Goal: Task Accomplishment & Management: Manage account settings

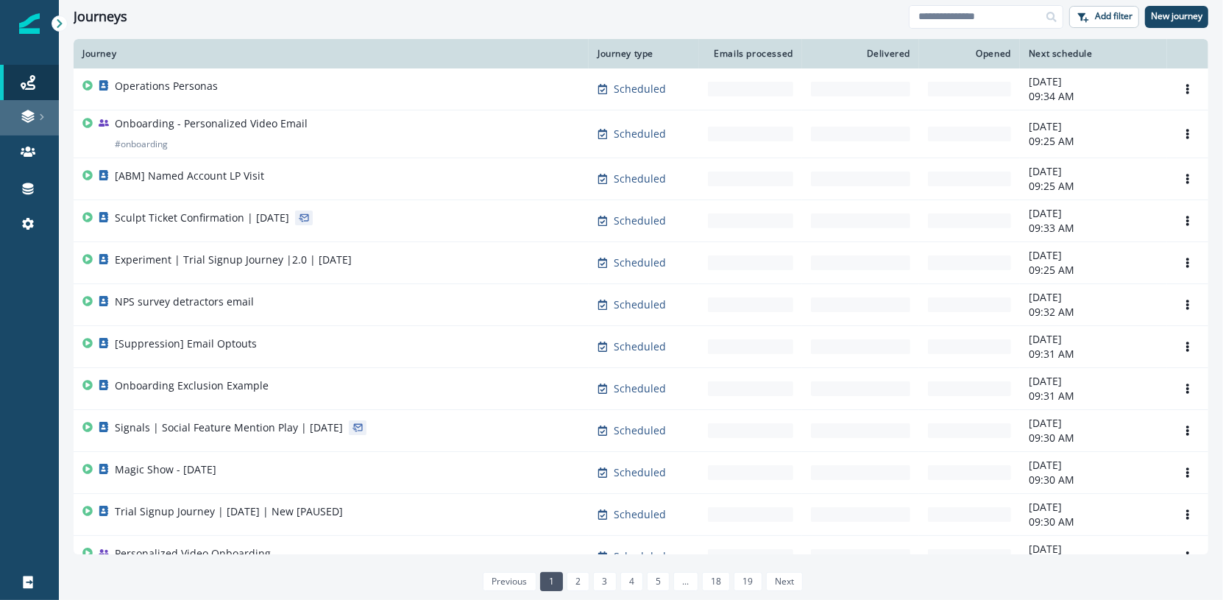
click at [37, 112] on div at bounding box center [29, 116] width 47 height 15
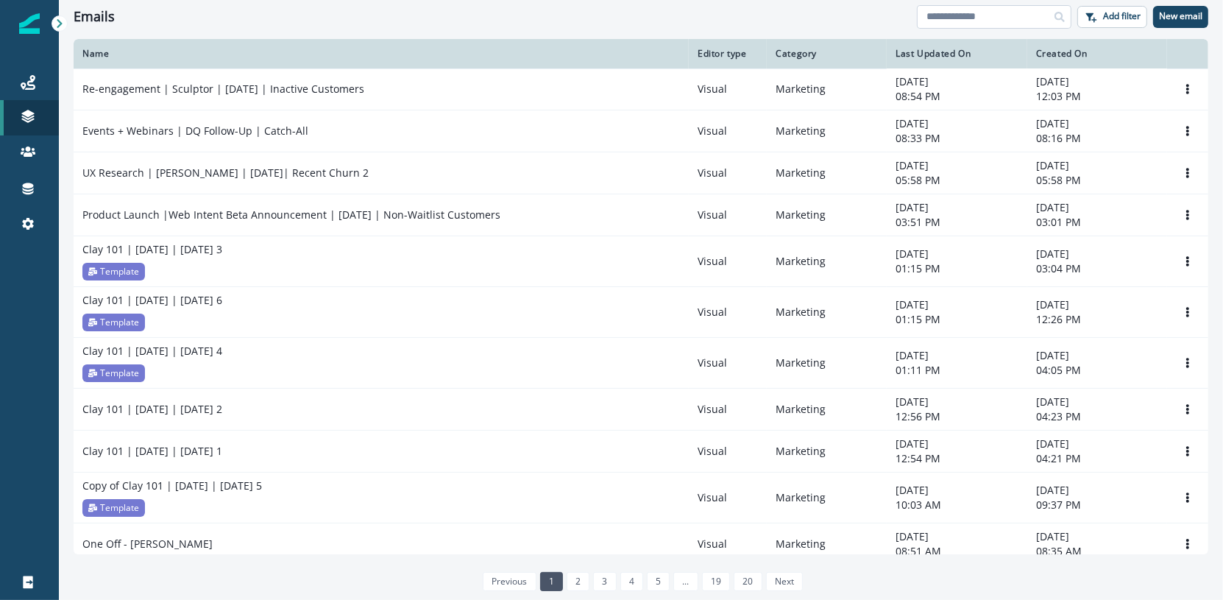
click at [953, 17] on input at bounding box center [994, 17] width 155 height 24
paste input "**********"
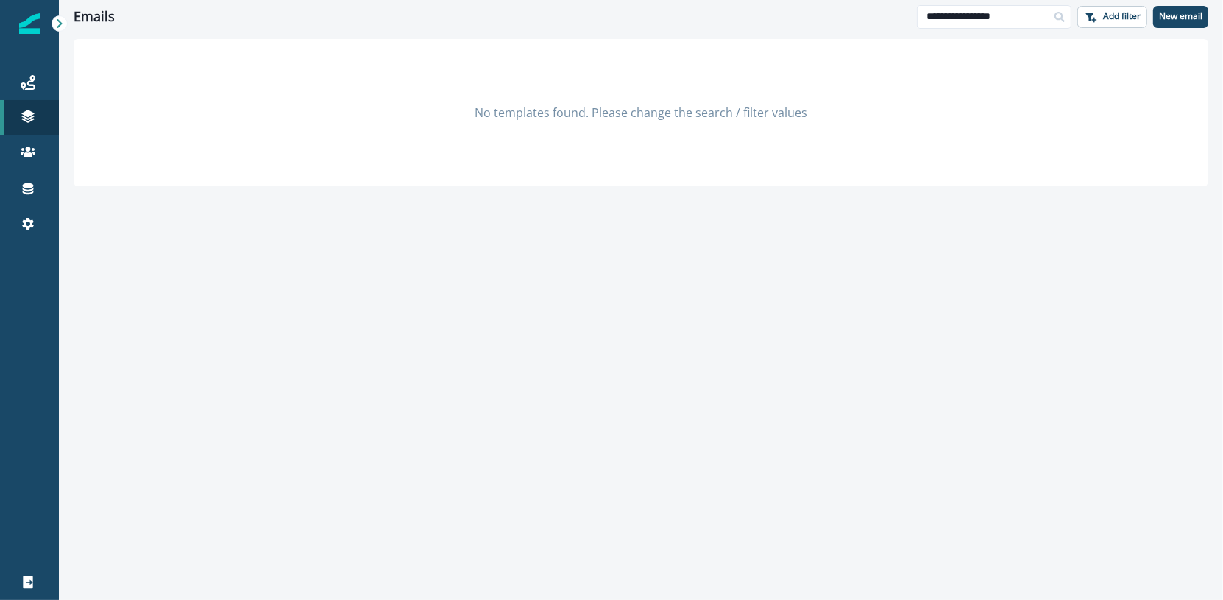
type input "**********"
click at [27, 150] on icon at bounding box center [28, 151] width 15 height 10
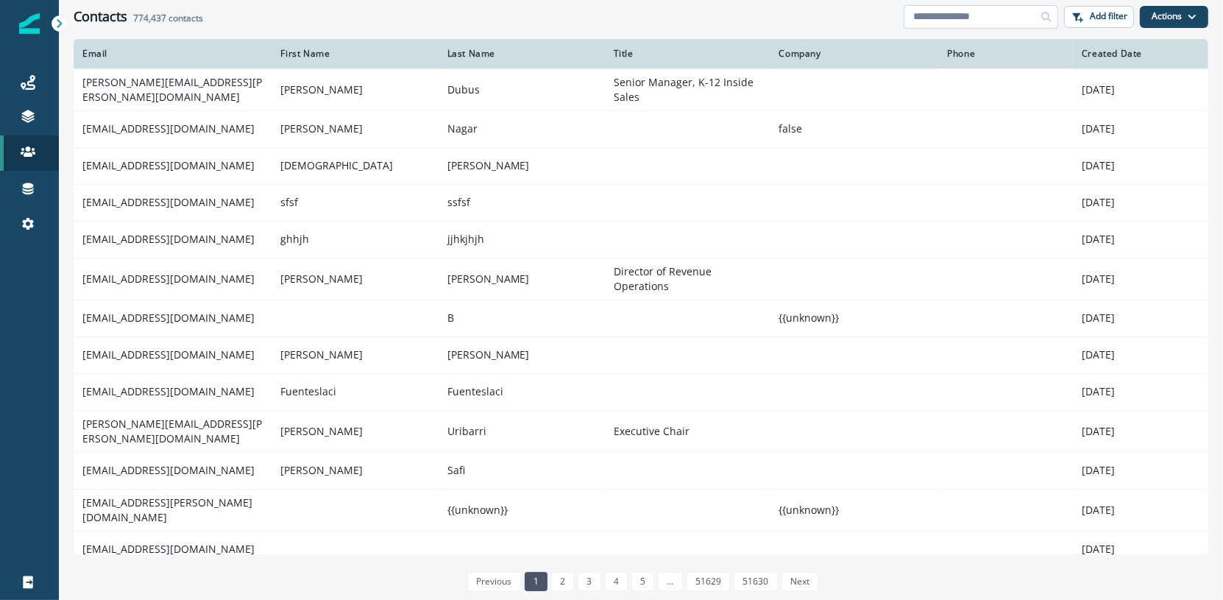
click at [964, 14] on input at bounding box center [980, 17] width 155 height 24
paste input "**********"
type input "**********"
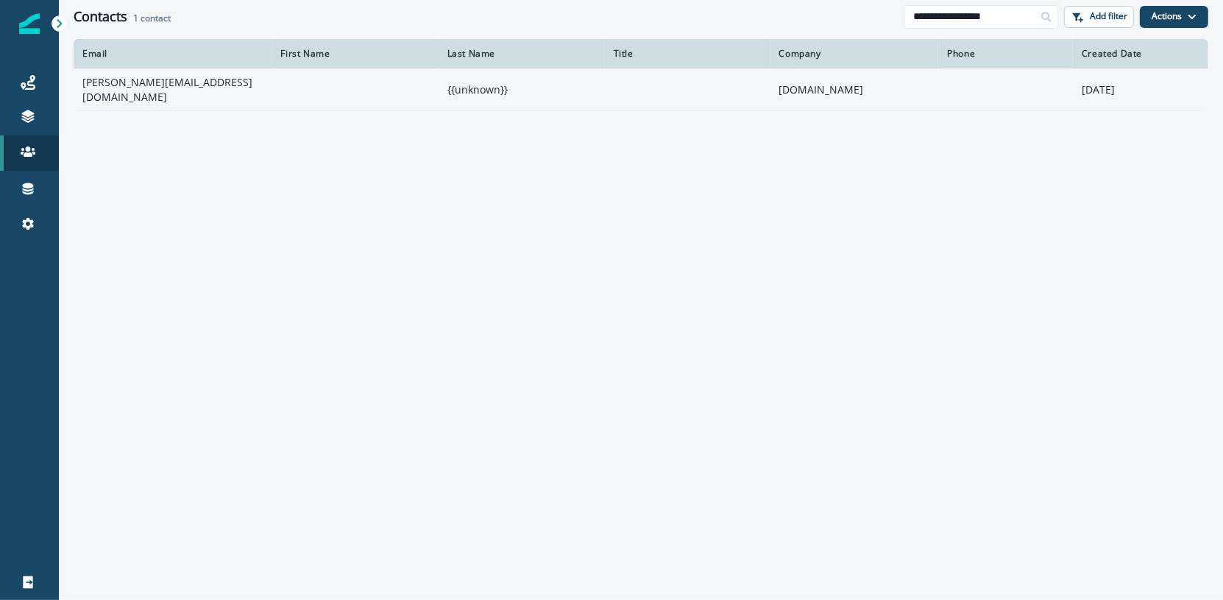
click at [922, 93] on td "[DOMAIN_NAME]" at bounding box center [854, 89] width 168 height 42
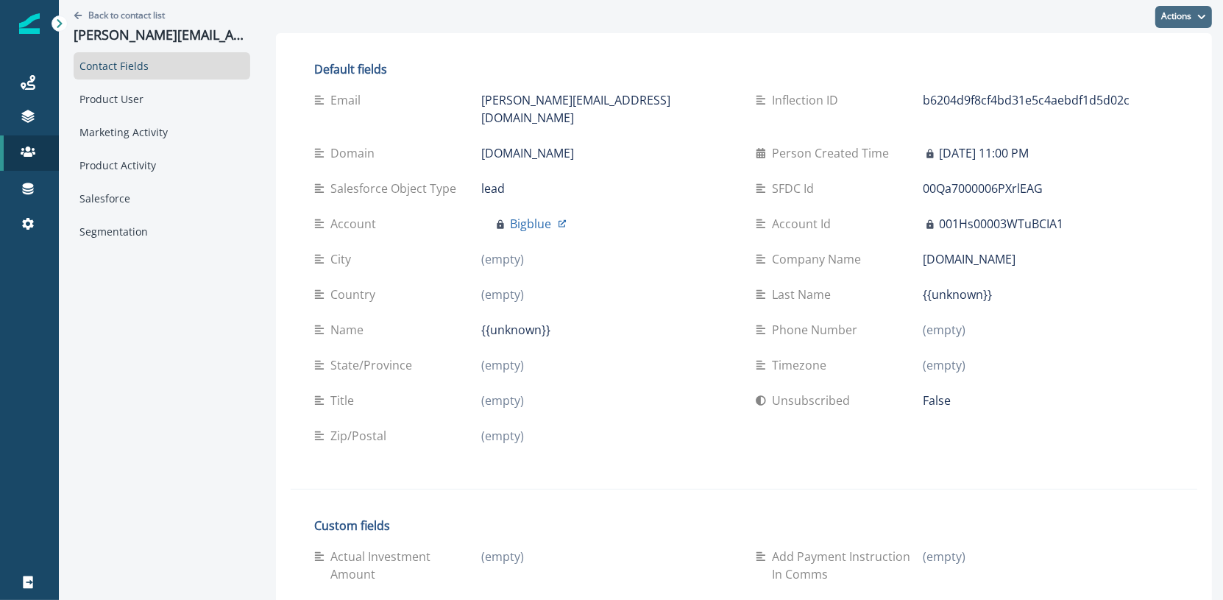
click at [1181, 15] on button "Actions" at bounding box center [1183, 17] width 57 height 22
click at [1158, 49] on button "Edit" at bounding box center [1129, 53] width 163 height 26
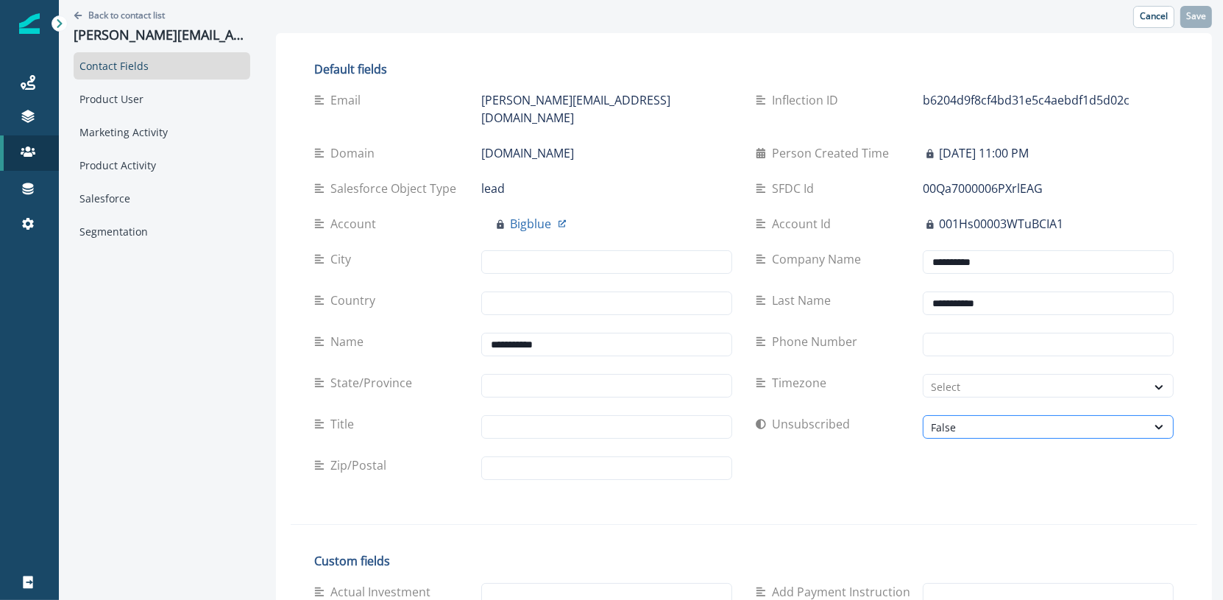
click at [923, 419] on div "False" at bounding box center [1048, 427] width 251 height 24
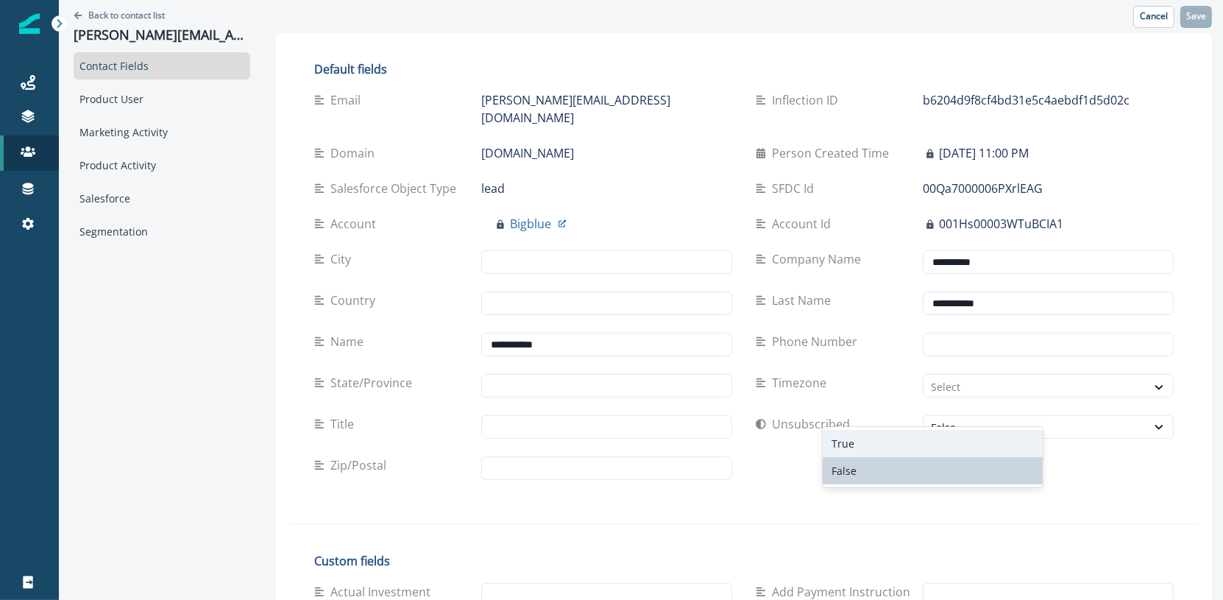
click at [857, 447] on div "True" at bounding box center [933, 443] width 220 height 27
type input "**********"
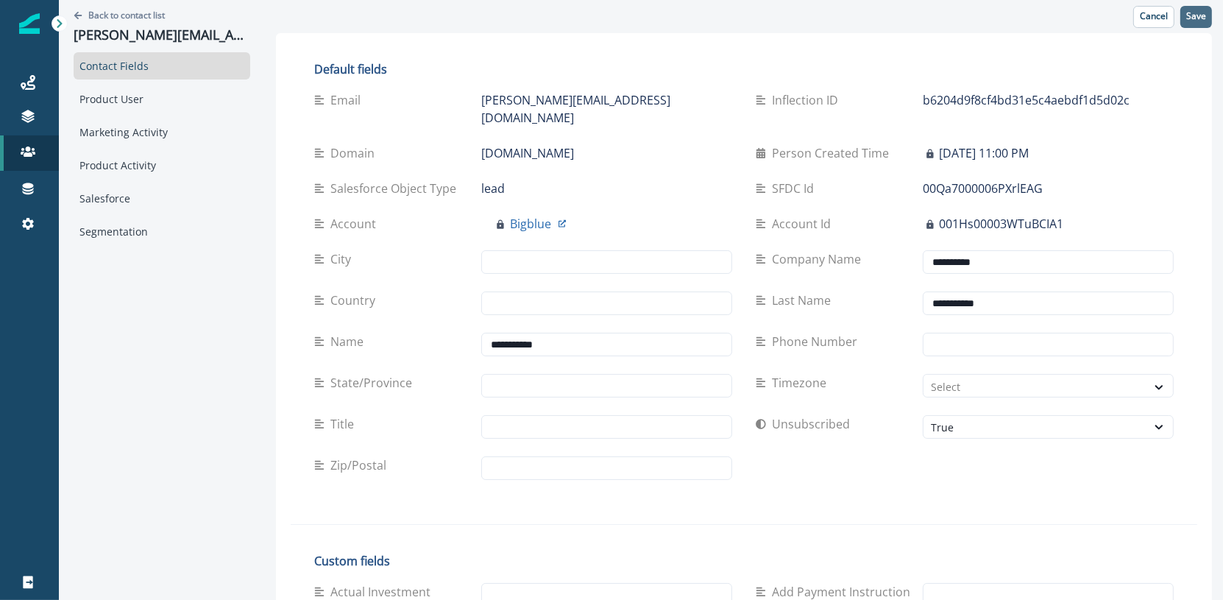
click at [1197, 24] on button "Save" at bounding box center [1196, 17] width 32 height 22
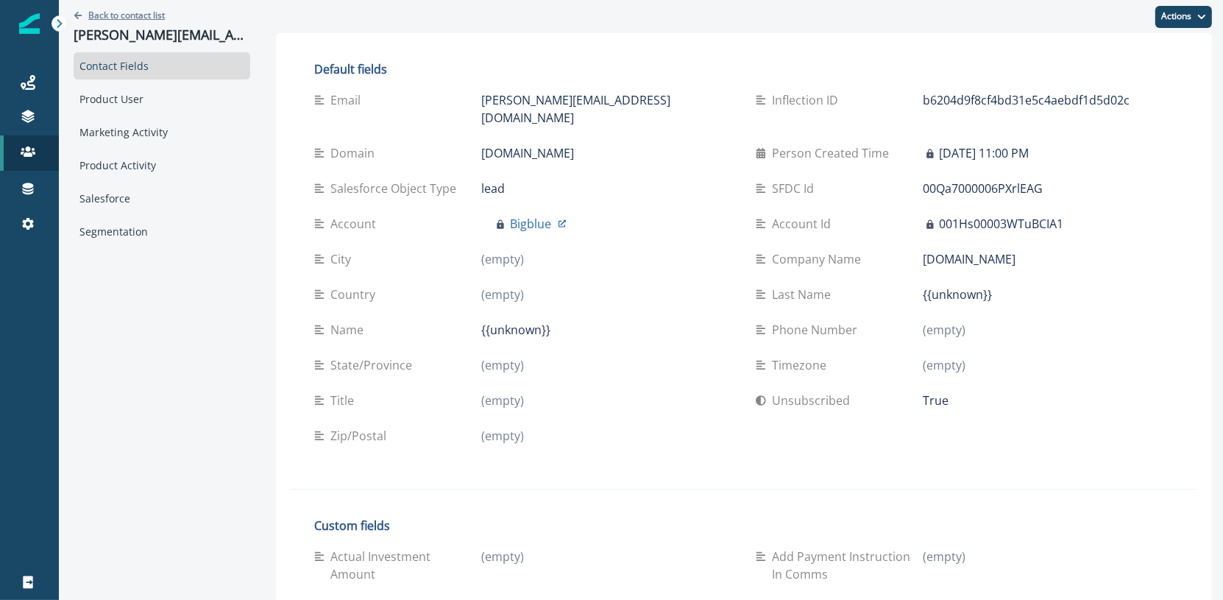
click at [110, 20] on p "Back to contact list" at bounding box center [126, 15] width 77 height 13
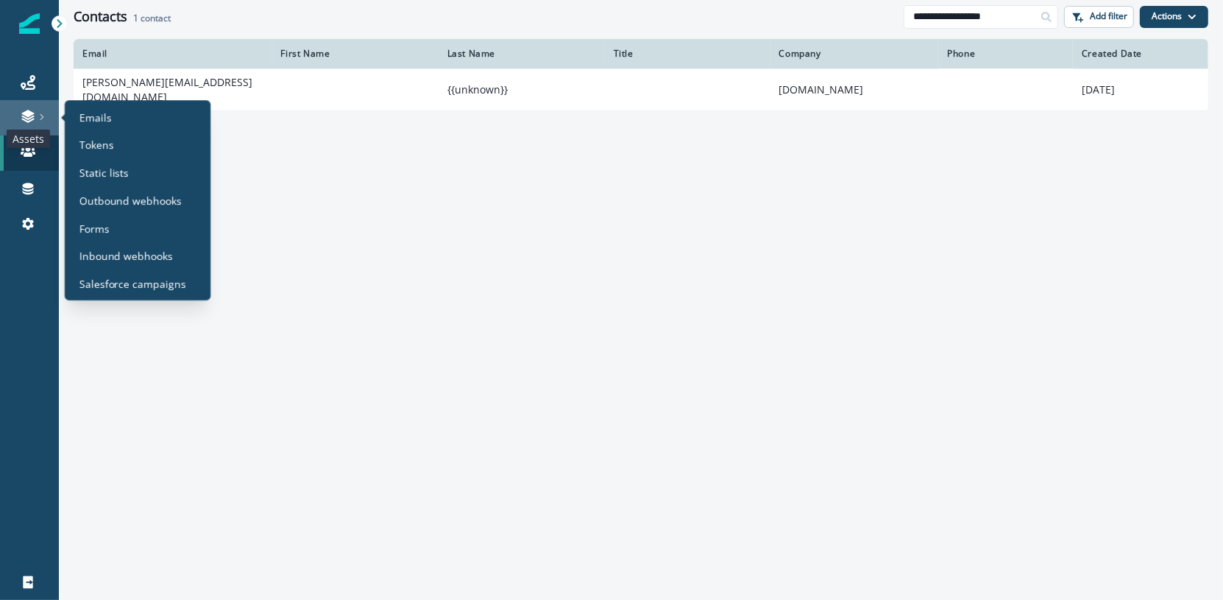
click at [25, 118] on icon at bounding box center [27, 118] width 13 height 4
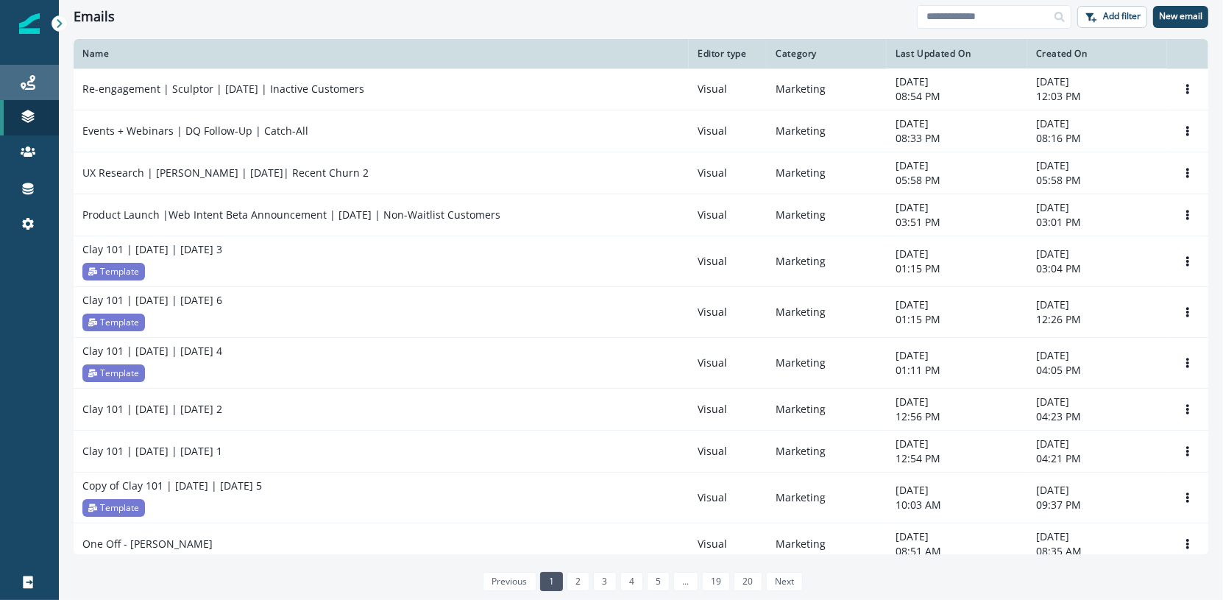
click at [36, 77] on div "Journeys" at bounding box center [29, 83] width 47 height 18
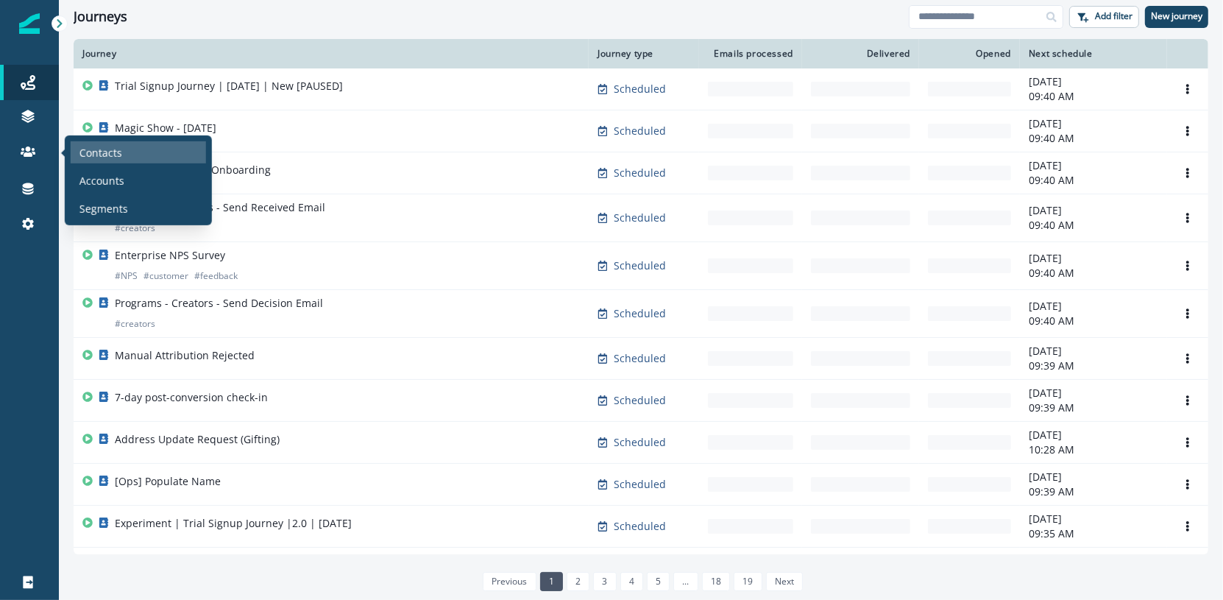
click at [76, 154] on div "Contacts" at bounding box center [138, 152] width 135 height 22
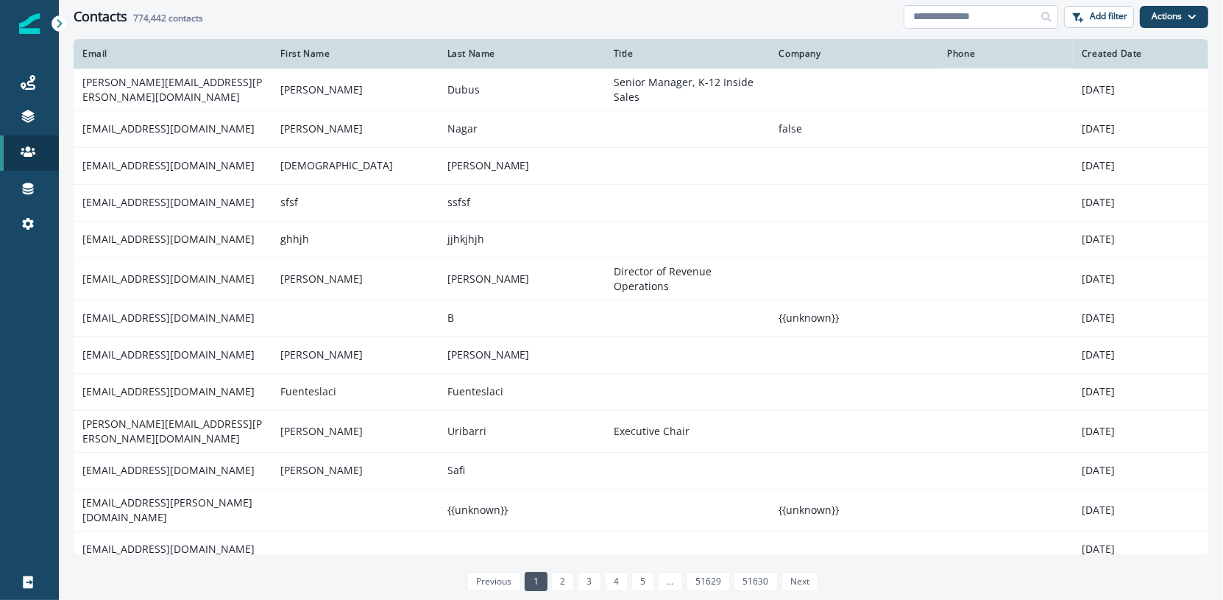
click at [972, 13] on input at bounding box center [980, 17] width 155 height 24
paste input "**********"
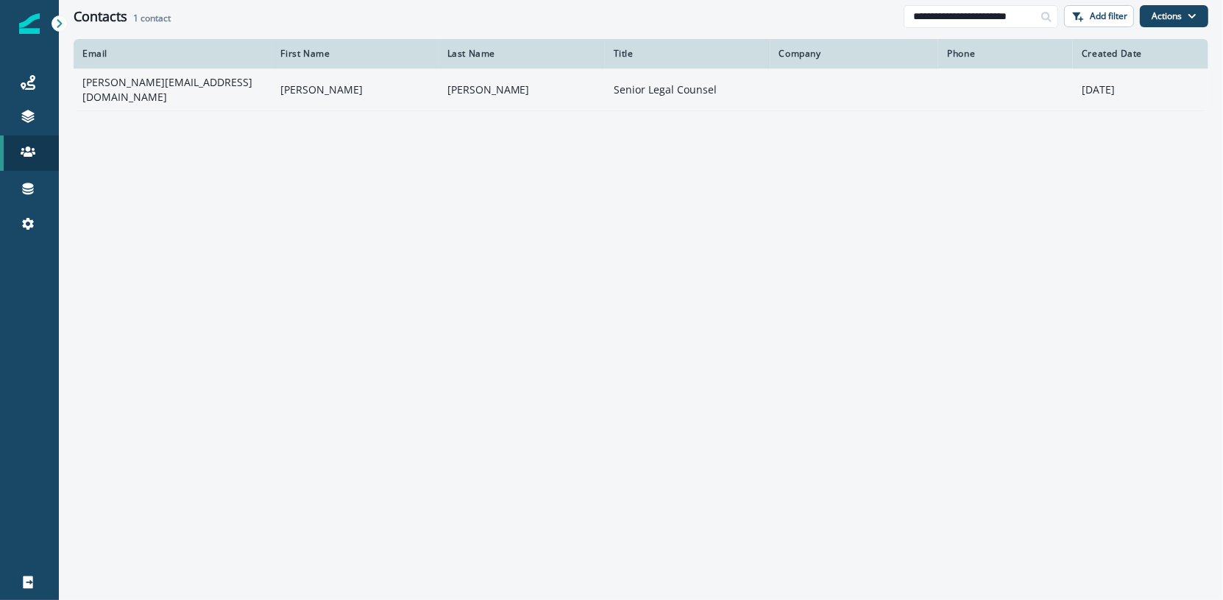
type input "**********"
click at [711, 94] on td "Senior Legal Counsel" at bounding box center [688, 89] width 166 height 42
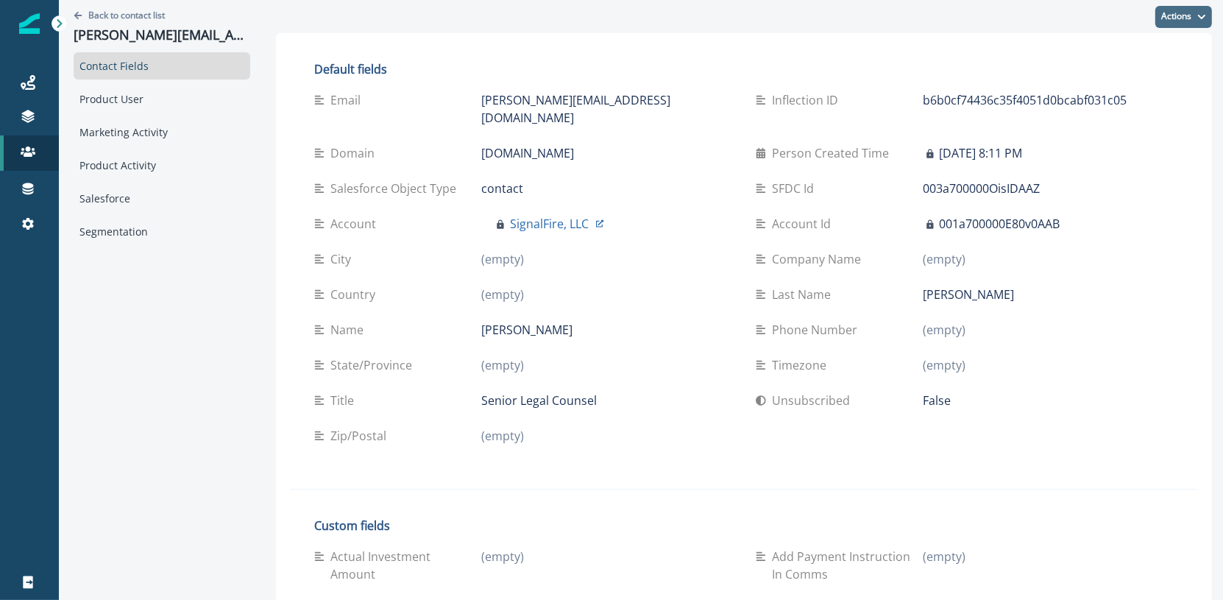
click at [1184, 13] on button "Actions" at bounding box center [1183, 17] width 57 height 22
click at [1157, 60] on button "Edit" at bounding box center [1129, 53] width 163 height 26
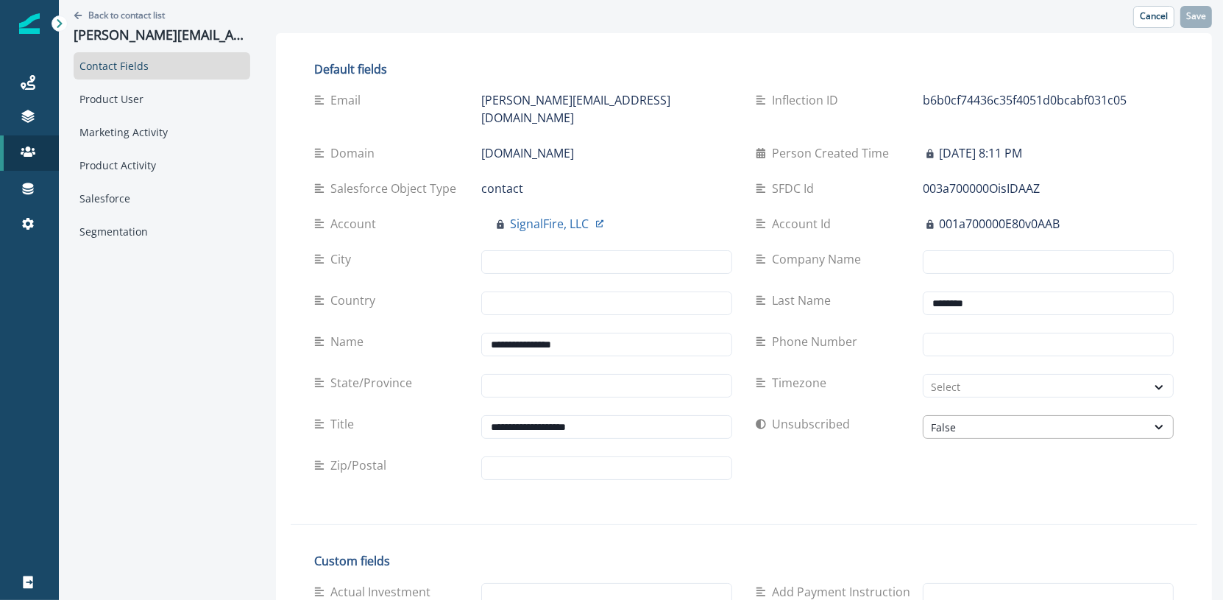
click at [948, 419] on div "False" at bounding box center [1035, 426] width 208 height 15
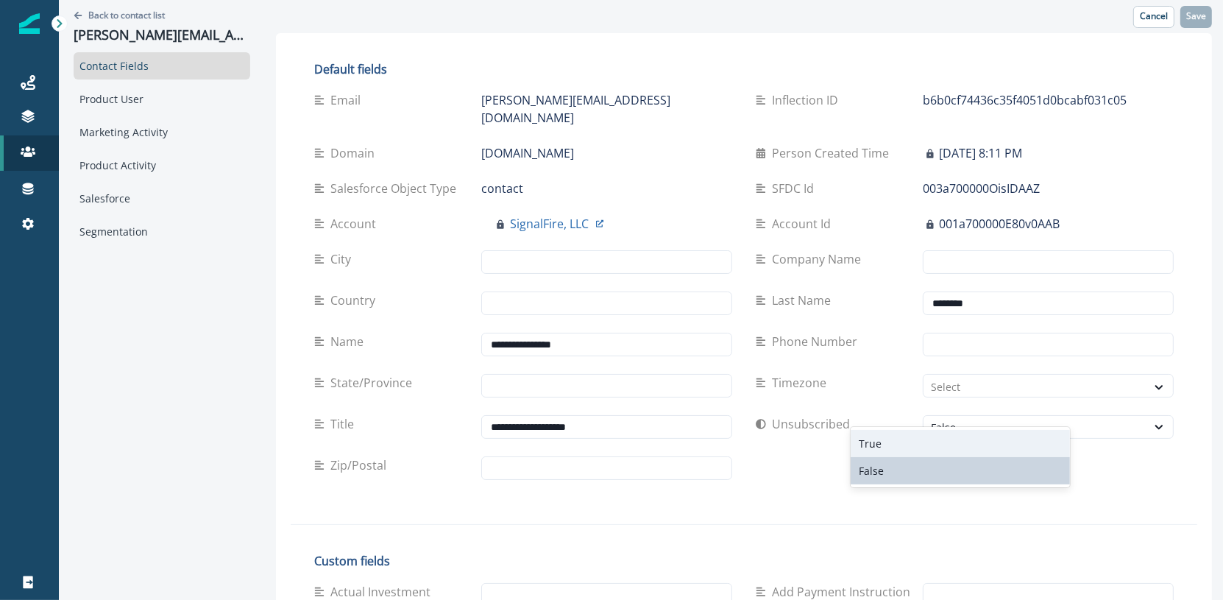
click at [937, 442] on div "True" at bounding box center [961, 443] width 220 height 27
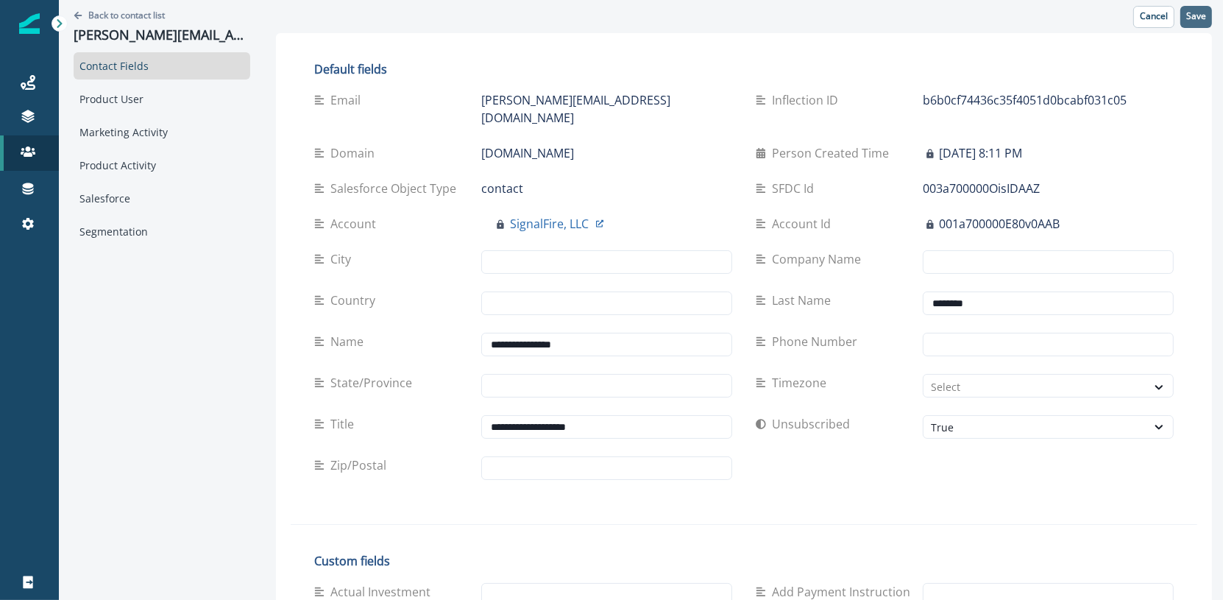
click at [1199, 18] on p "Save" at bounding box center [1196, 16] width 20 height 10
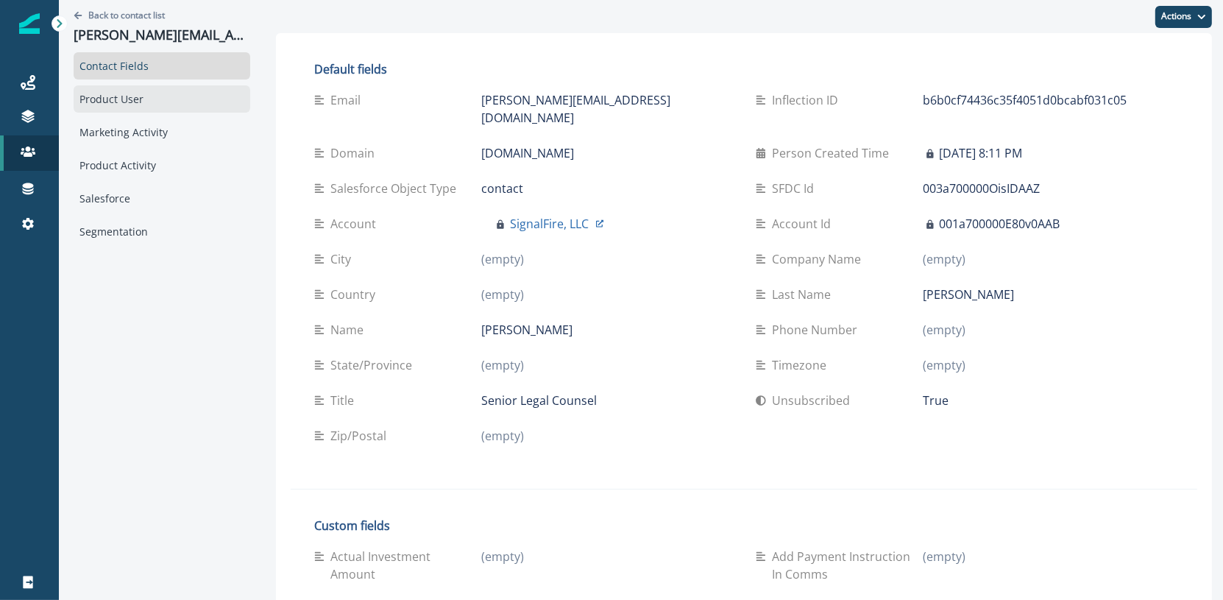
click at [188, 90] on div "Product User" at bounding box center [162, 98] width 177 height 27
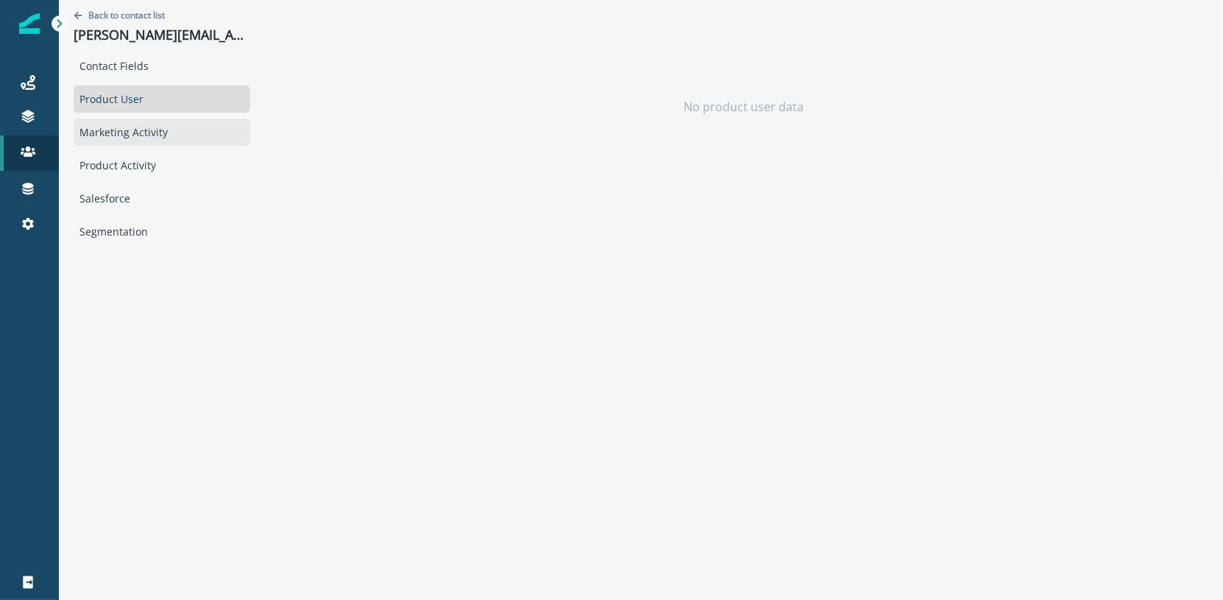
click at [177, 138] on div "Marketing Activity" at bounding box center [162, 131] width 177 height 27
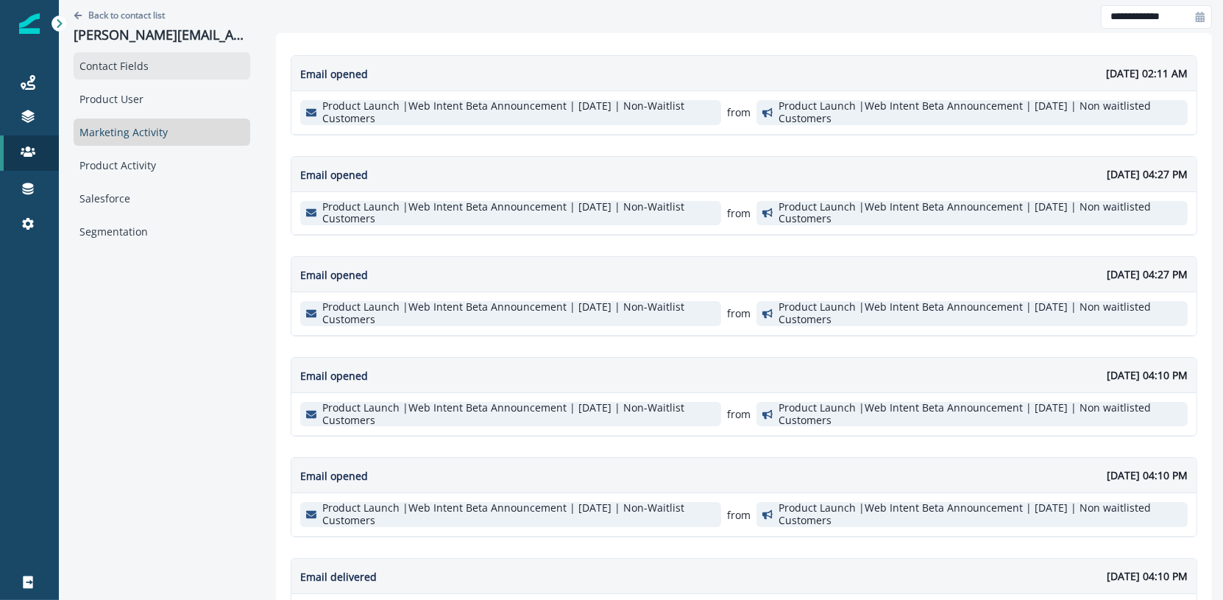
click at [206, 60] on div "Contact Fields" at bounding box center [162, 65] width 177 height 27
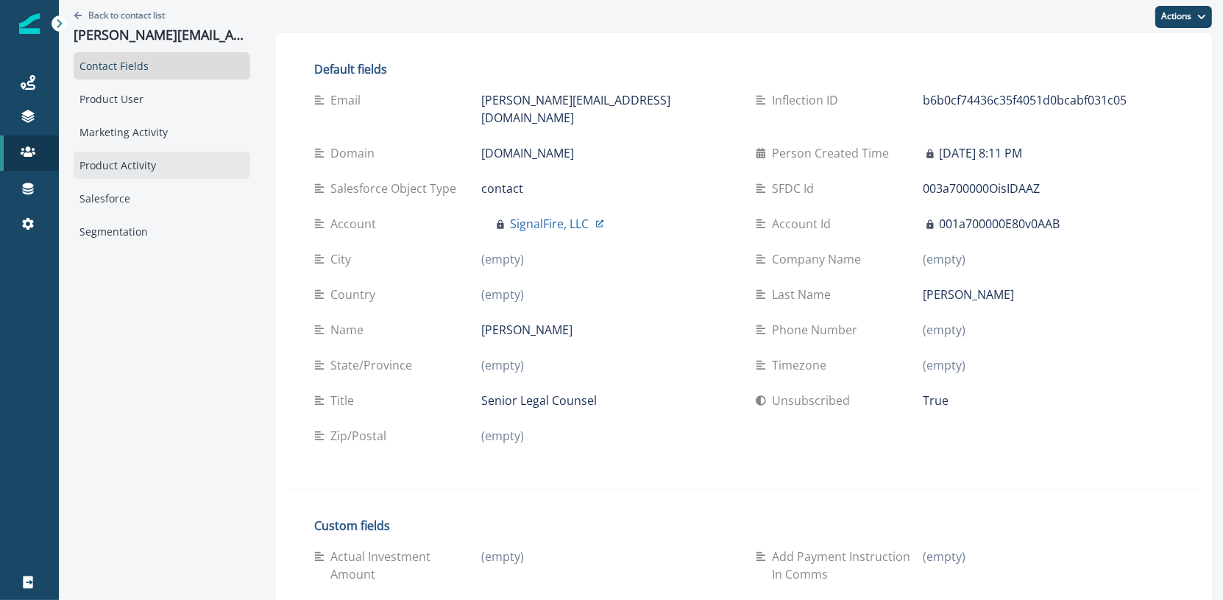
click at [182, 156] on div "Product Activity" at bounding box center [162, 165] width 177 height 27
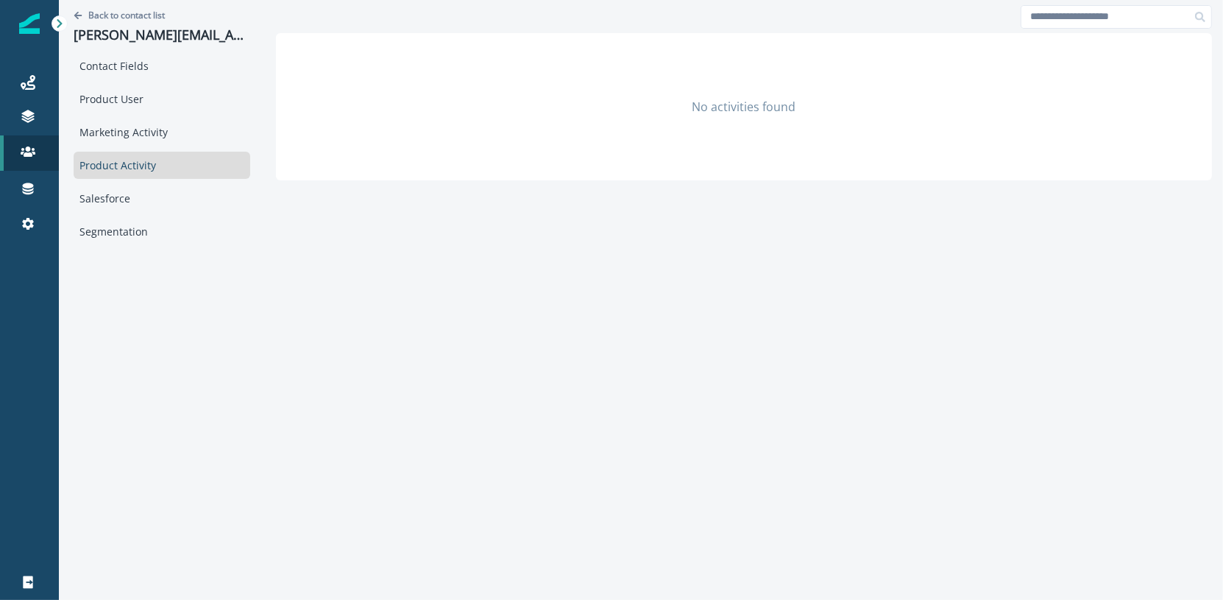
click at [181, 84] on div "Contact Fields Product User Marketing Activity Product Activity Salesforce Segm…" at bounding box center [162, 148] width 177 height 193
click at [181, 75] on div "Contact Fields" at bounding box center [162, 65] width 177 height 27
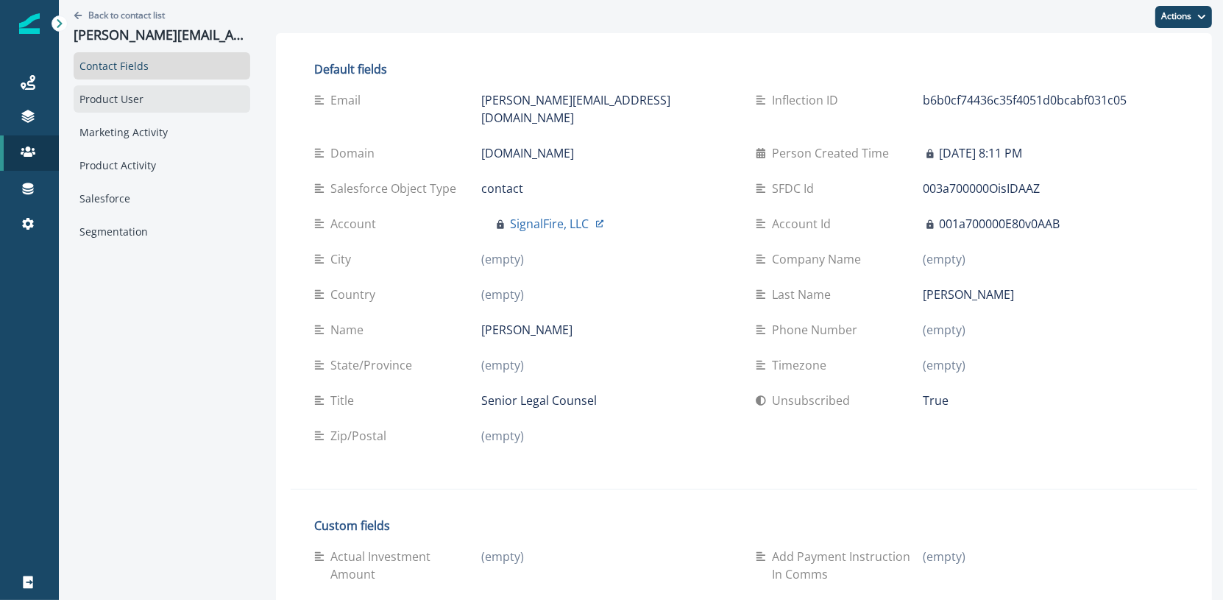
click at [172, 94] on div "Product User" at bounding box center [162, 98] width 177 height 27
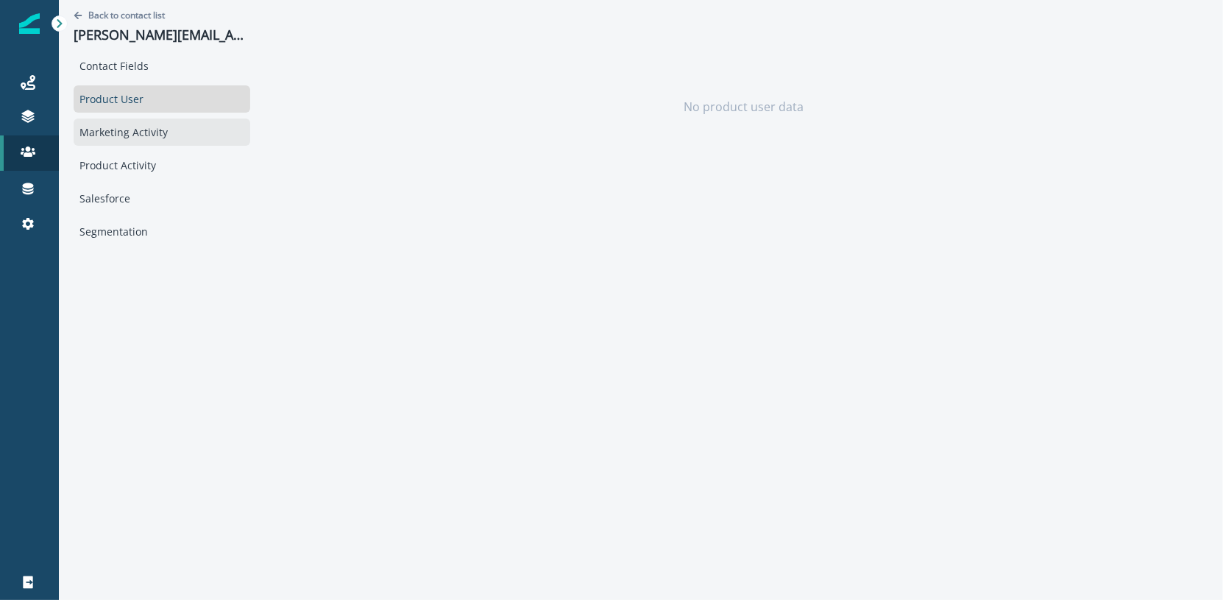
click at [164, 121] on div "Marketing Activity" at bounding box center [162, 131] width 177 height 27
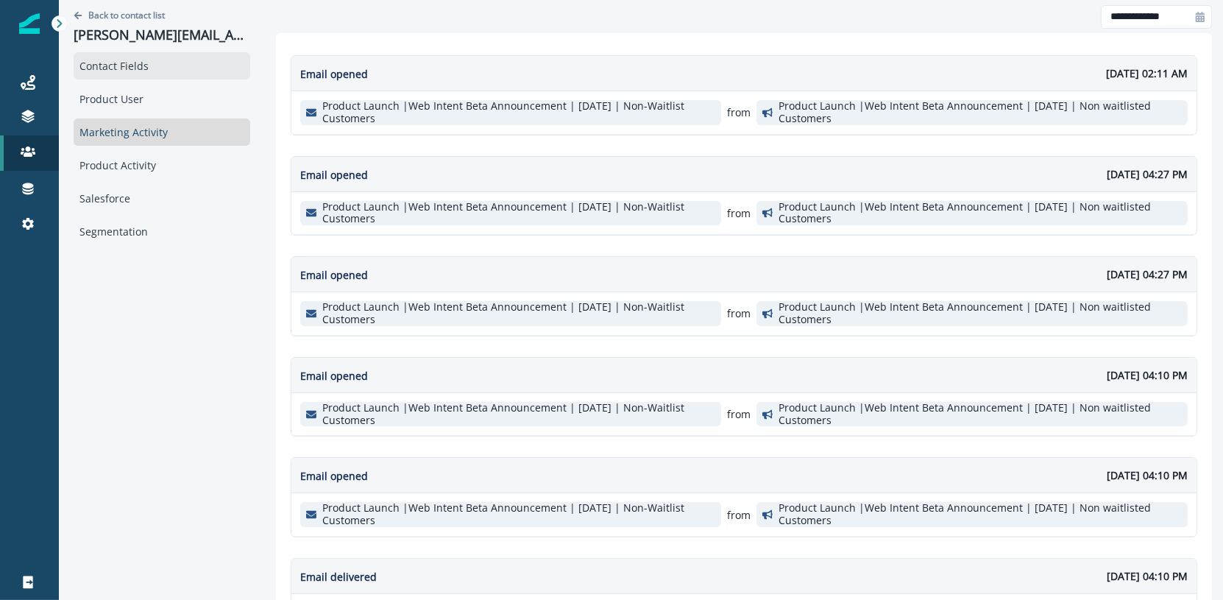
click at [168, 60] on div "Contact Fields" at bounding box center [162, 65] width 177 height 27
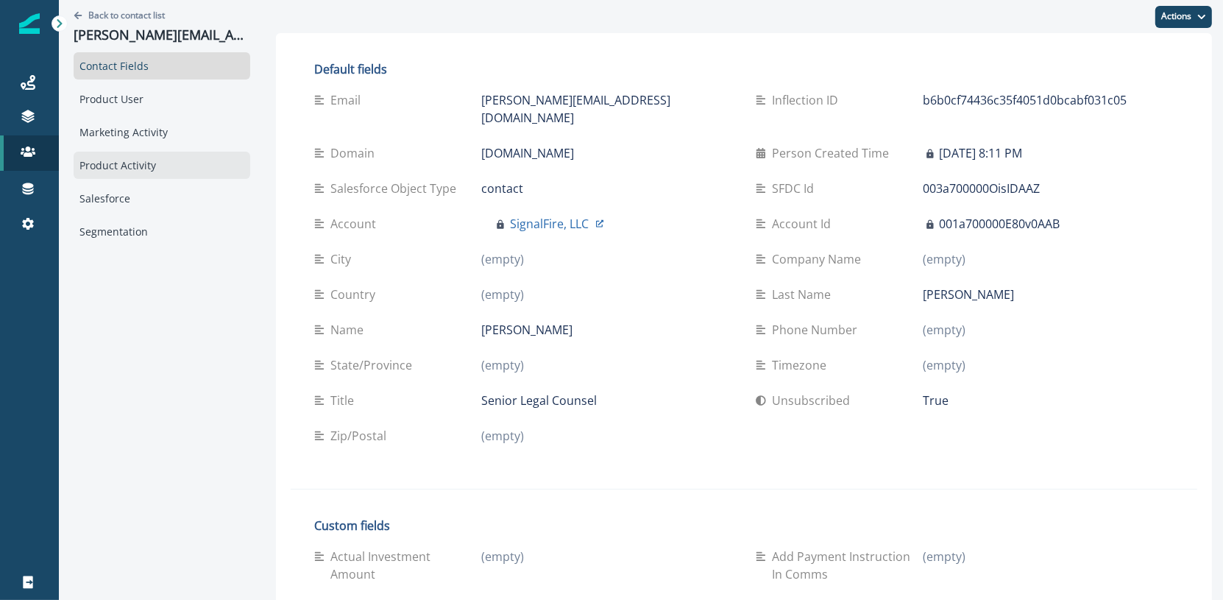
click at [141, 152] on div "Product Activity" at bounding box center [162, 165] width 177 height 27
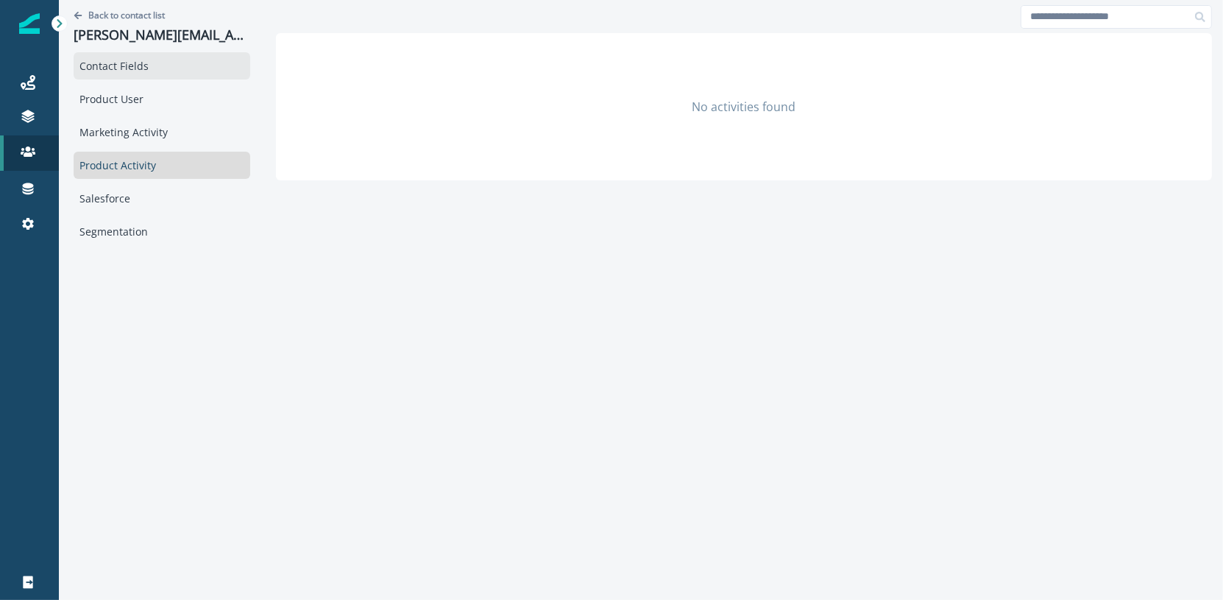
click at [182, 60] on div "Contact Fields" at bounding box center [162, 65] width 177 height 27
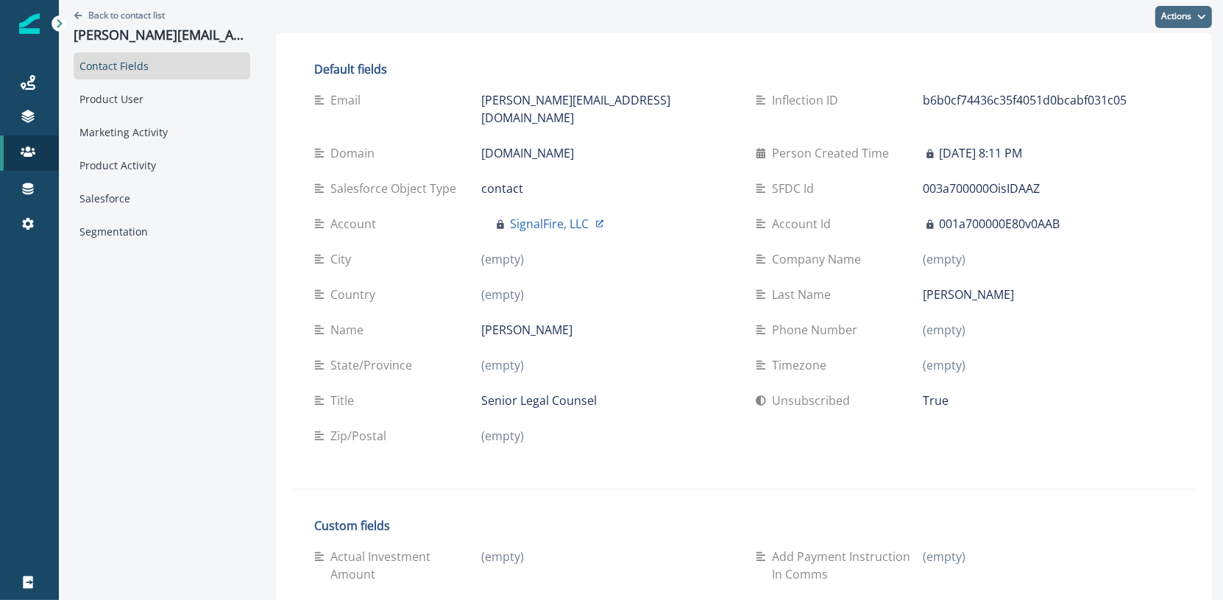
click at [1185, 24] on button "Actions" at bounding box center [1183, 17] width 57 height 22
click at [1165, 54] on button "Edit" at bounding box center [1129, 53] width 163 height 26
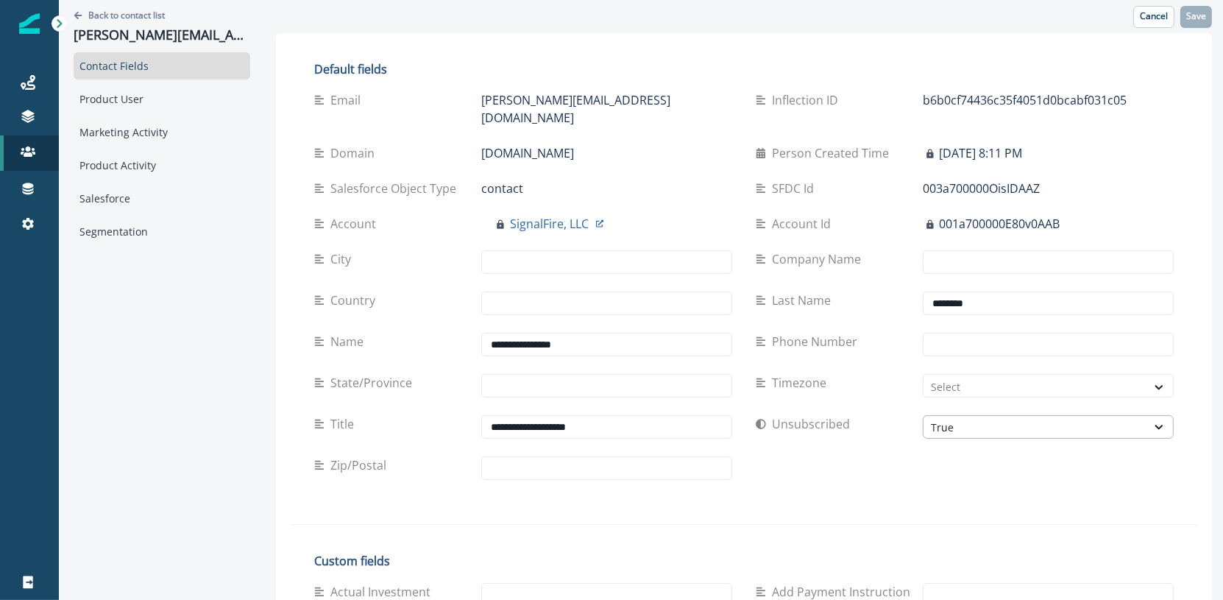
click at [931, 419] on div "True" at bounding box center [1035, 426] width 208 height 15
click at [130, 18] on p "Back to contact list" at bounding box center [126, 15] width 77 height 13
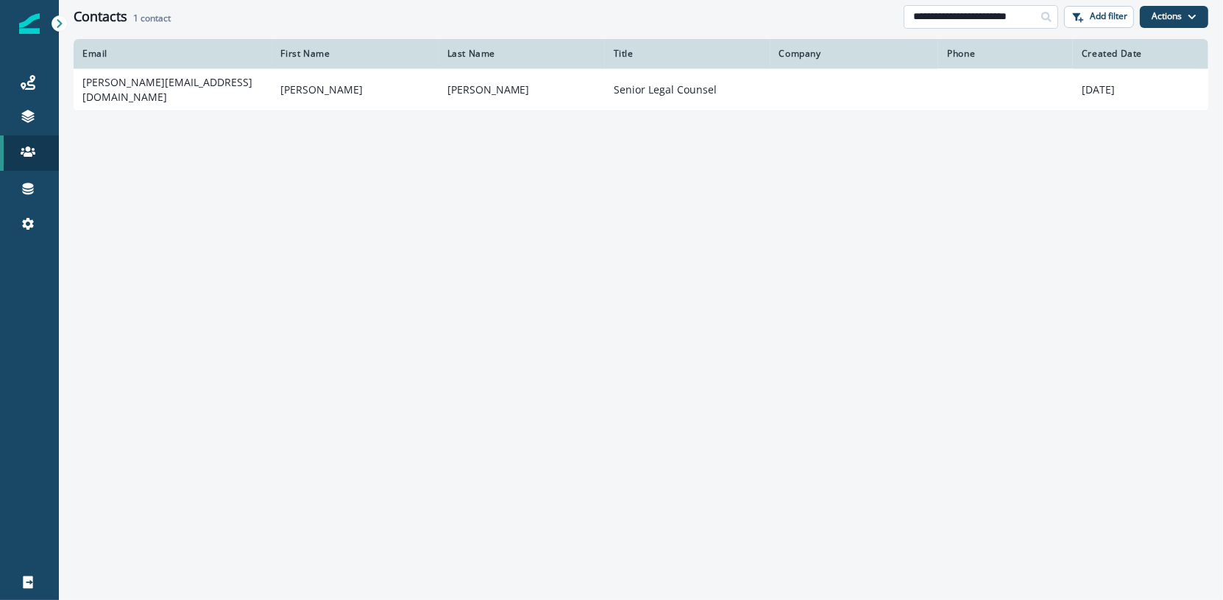
click at [976, 18] on input "**********" at bounding box center [980, 17] width 155 height 24
paste input
type input "**********"
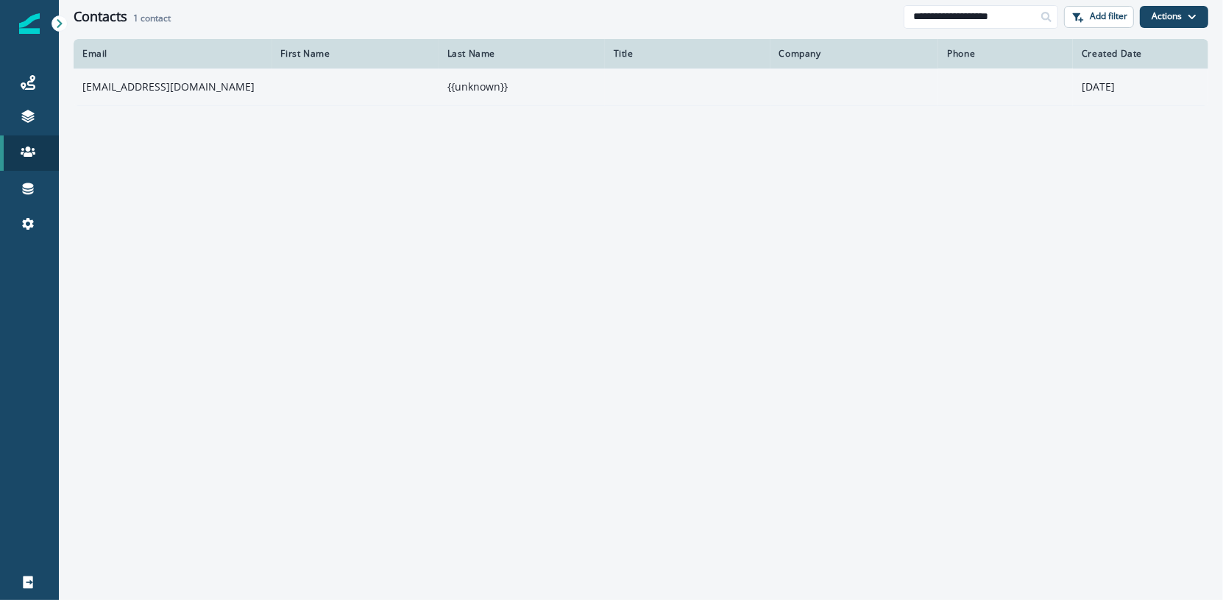
click at [626, 90] on td at bounding box center [688, 86] width 166 height 37
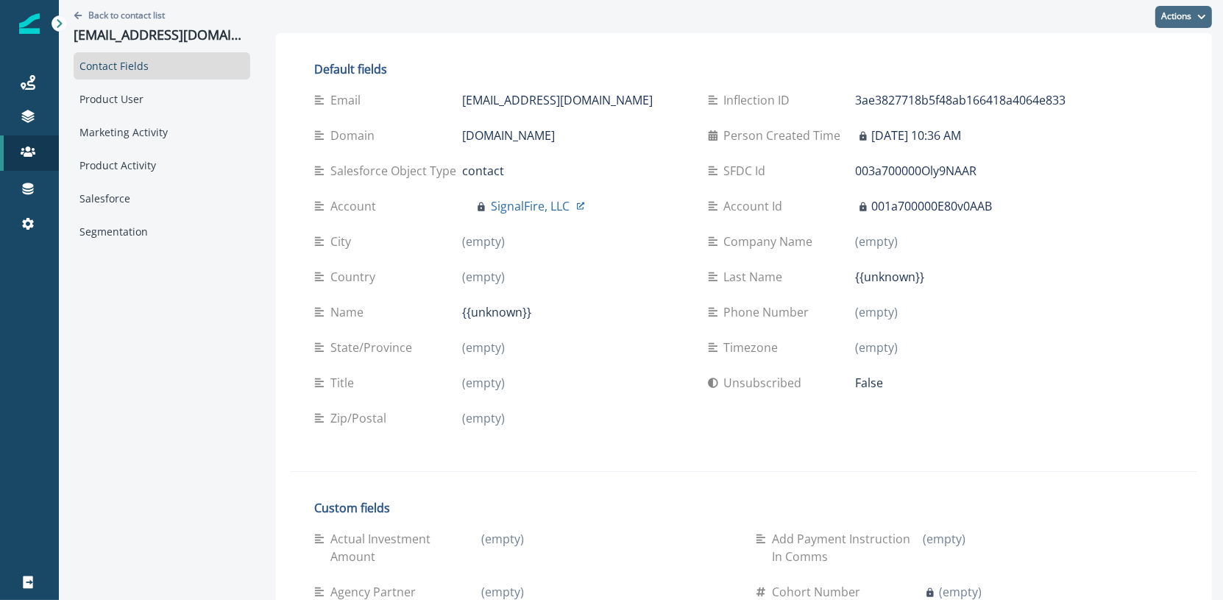
click at [1192, 13] on button "Actions" at bounding box center [1183, 17] width 57 height 22
click at [1169, 49] on button "Edit" at bounding box center [1129, 53] width 163 height 26
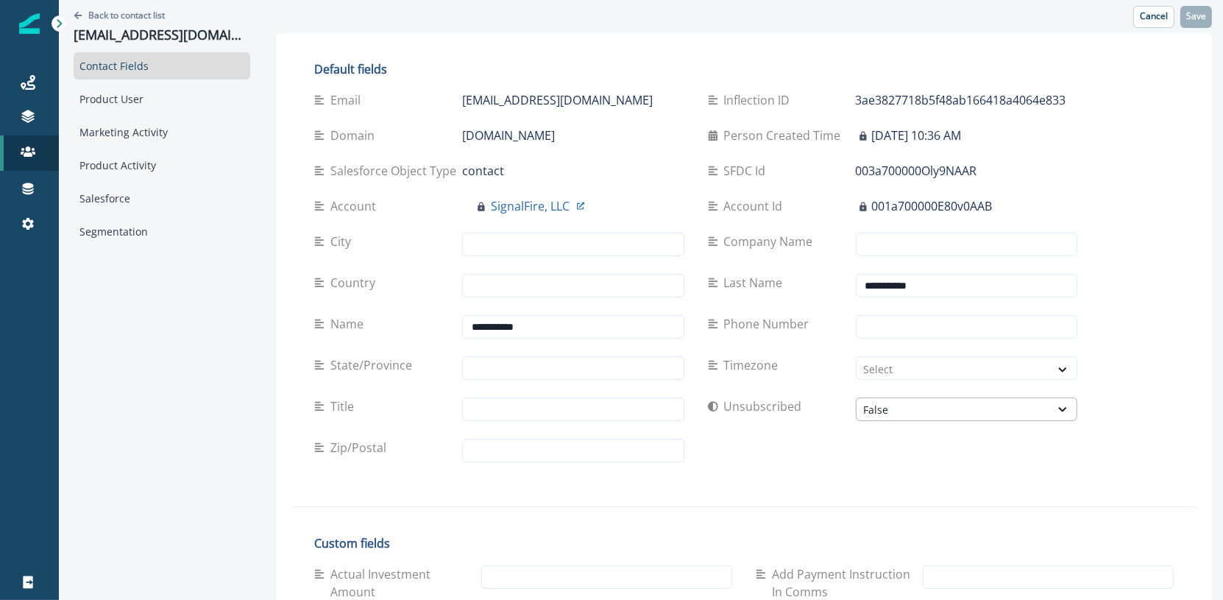
click at [887, 413] on div "False" at bounding box center [954, 409] width 180 height 15
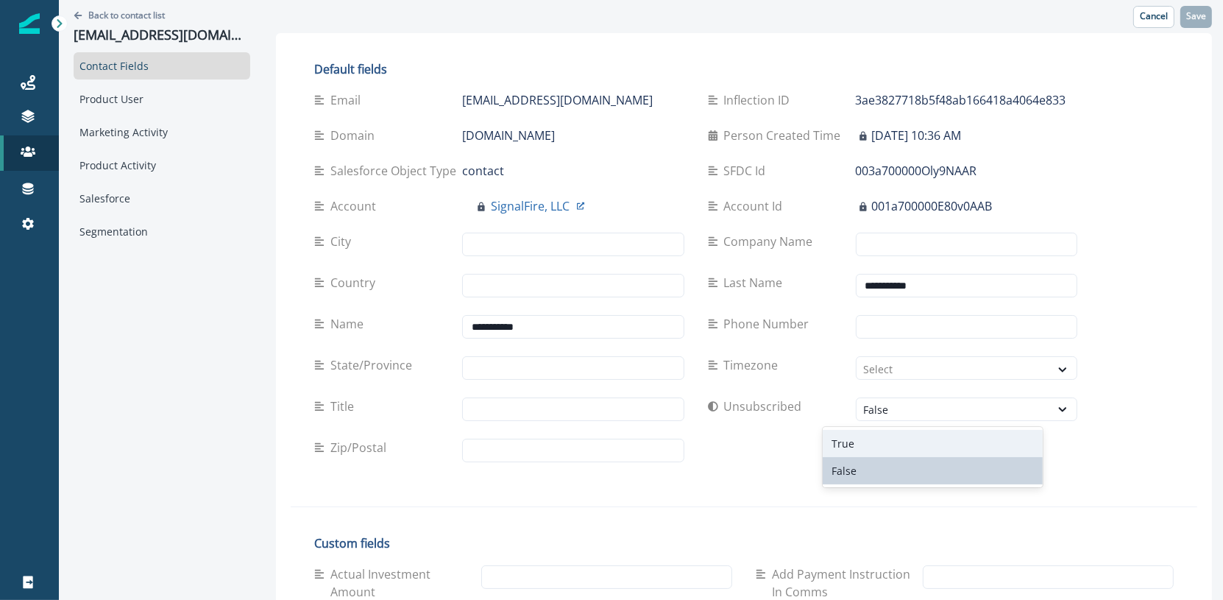
click at [882, 444] on div "True" at bounding box center [933, 443] width 220 height 27
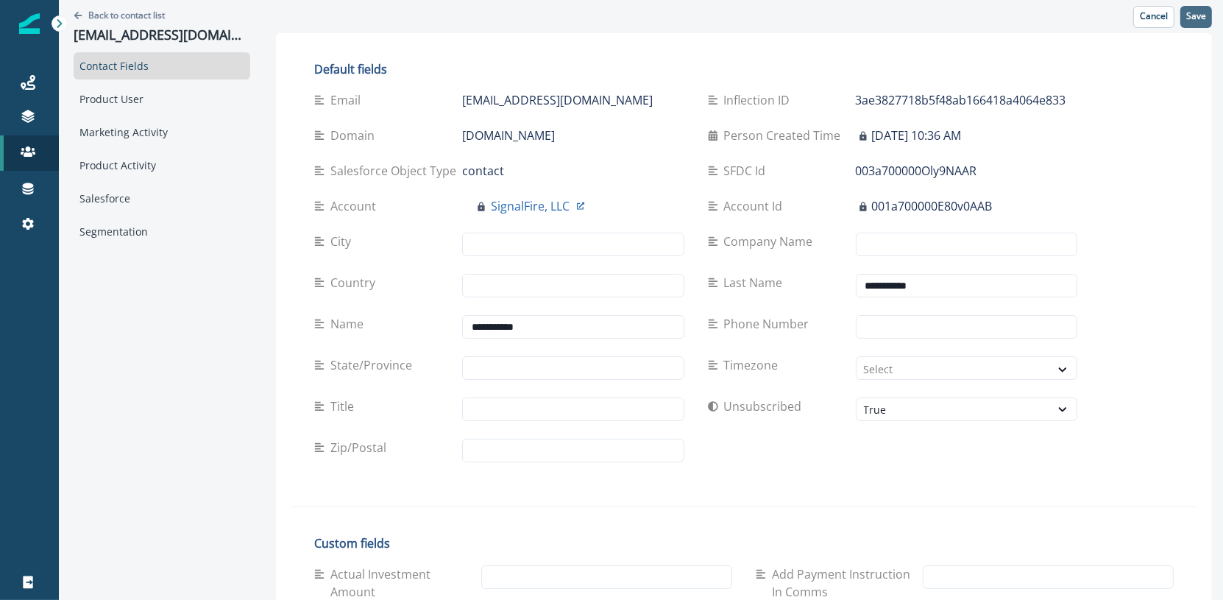
click at [1191, 15] on p "Save" at bounding box center [1196, 16] width 20 height 10
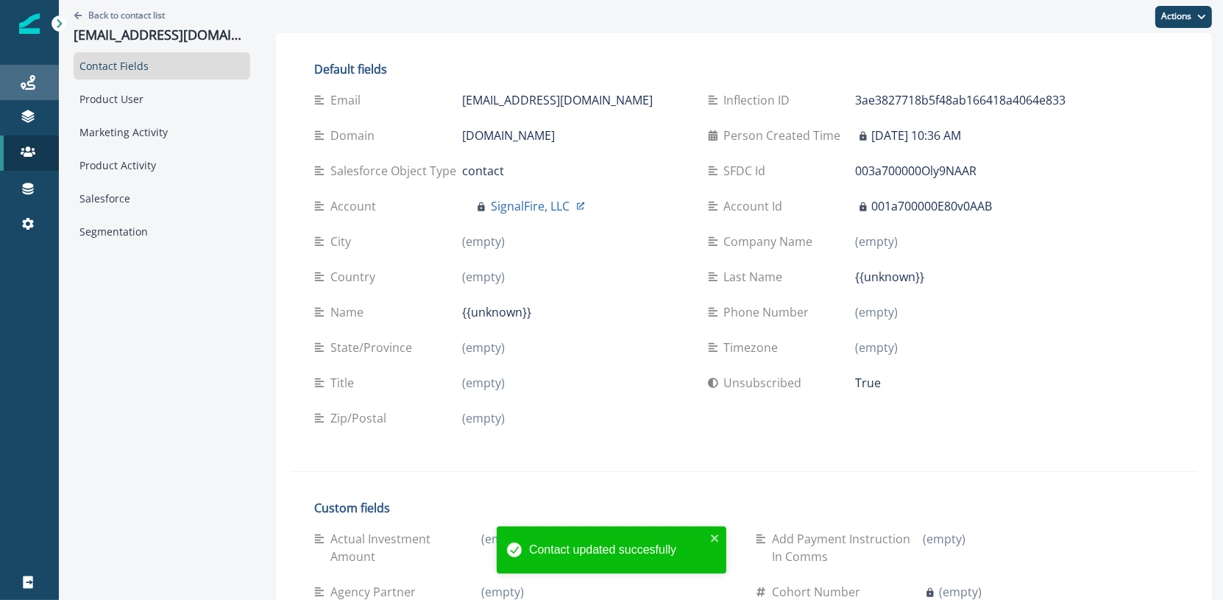
click at [38, 84] on div "Journeys" at bounding box center [29, 83] width 47 height 18
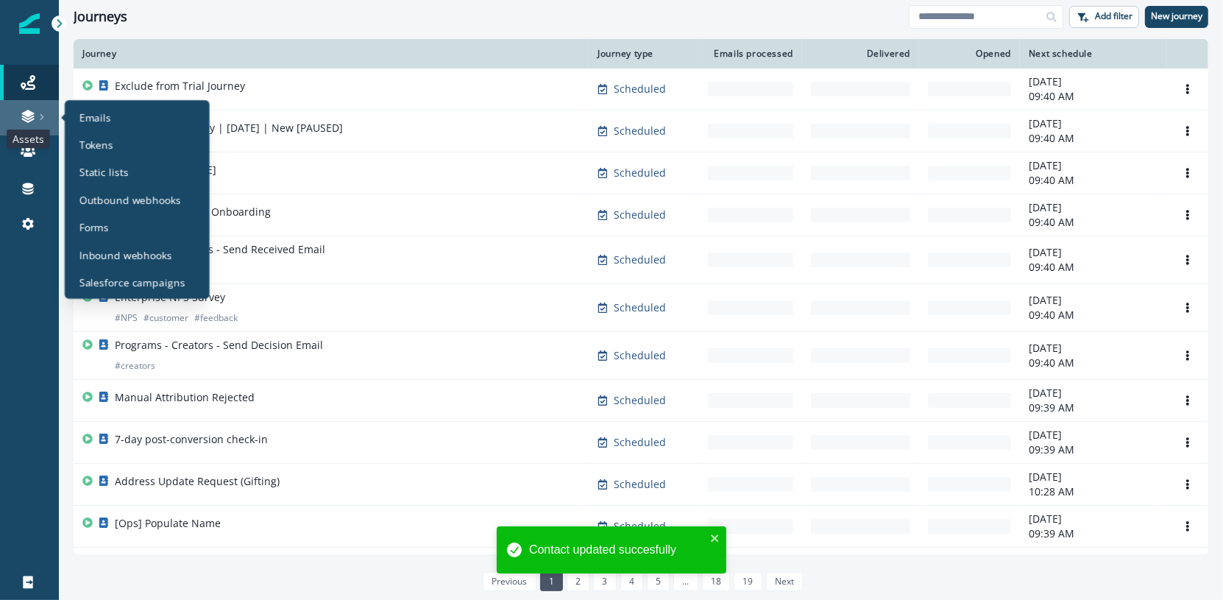
click at [32, 114] on icon at bounding box center [27, 113] width 13 height 7
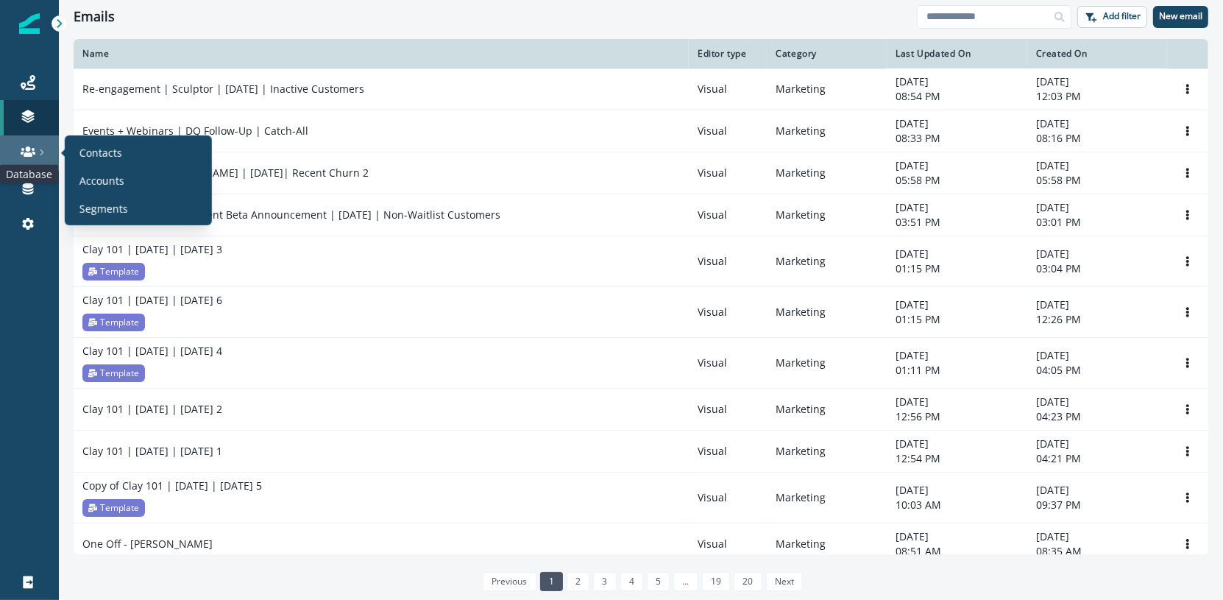
click at [29, 151] on icon at bounding box center [28, 151] width 15 height 15
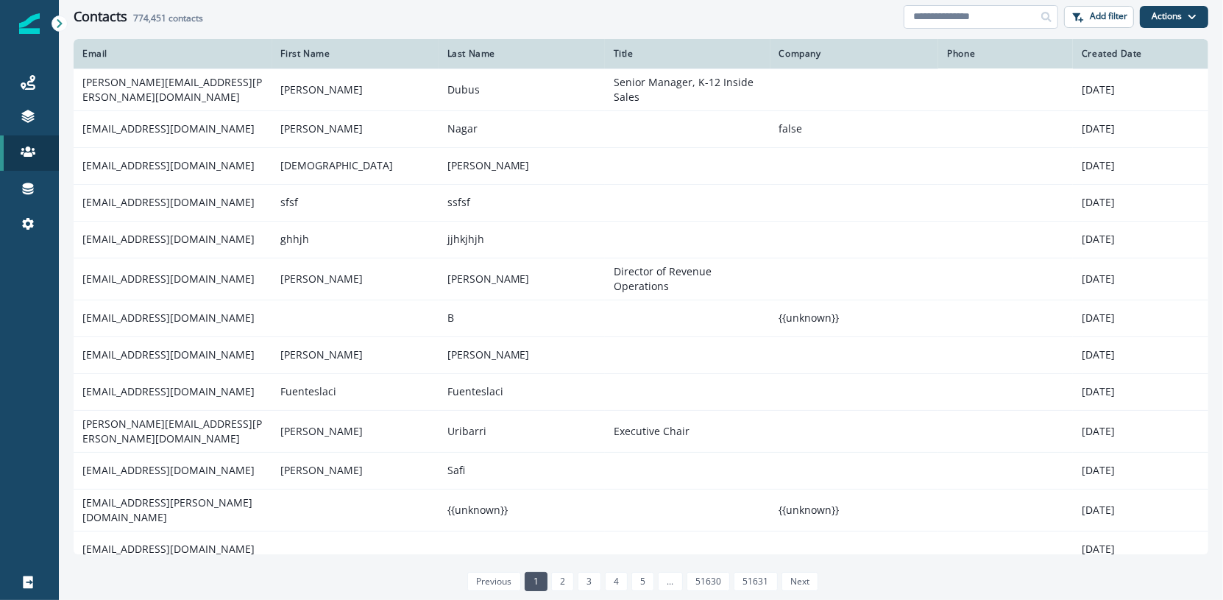
click at [1009, 13] on input at bounding box center [980, 17] width 155 height 24
paste input "**********"
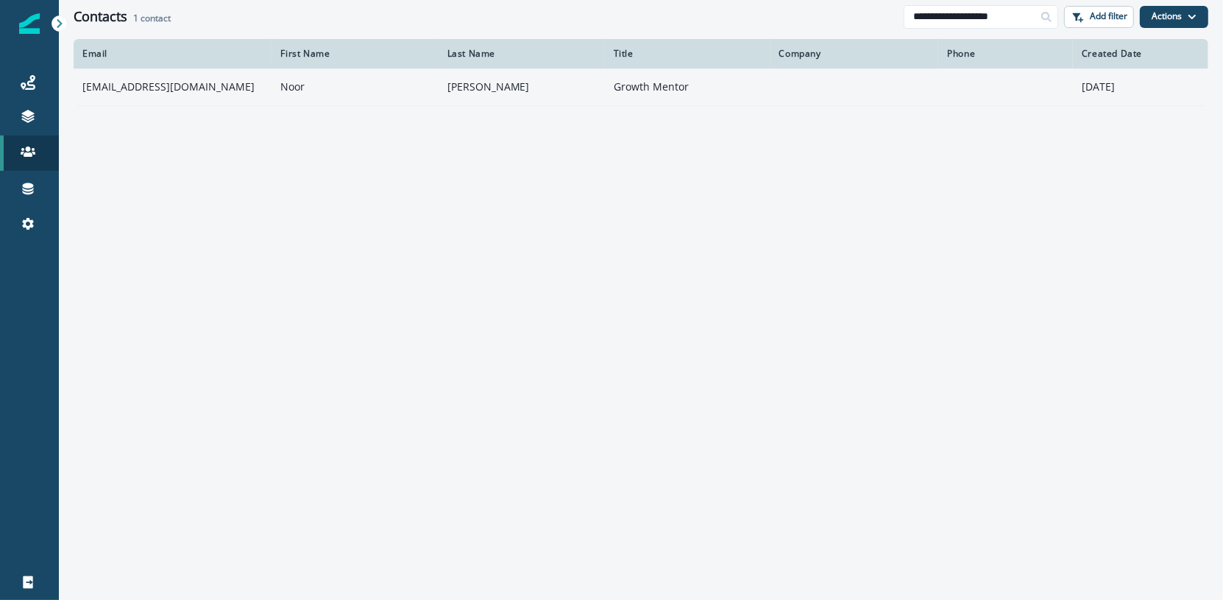
type input "**********"
click at [449, 104] on td "[PERSON_NAME]" at bounding box center [522, 86] width 166 height 37
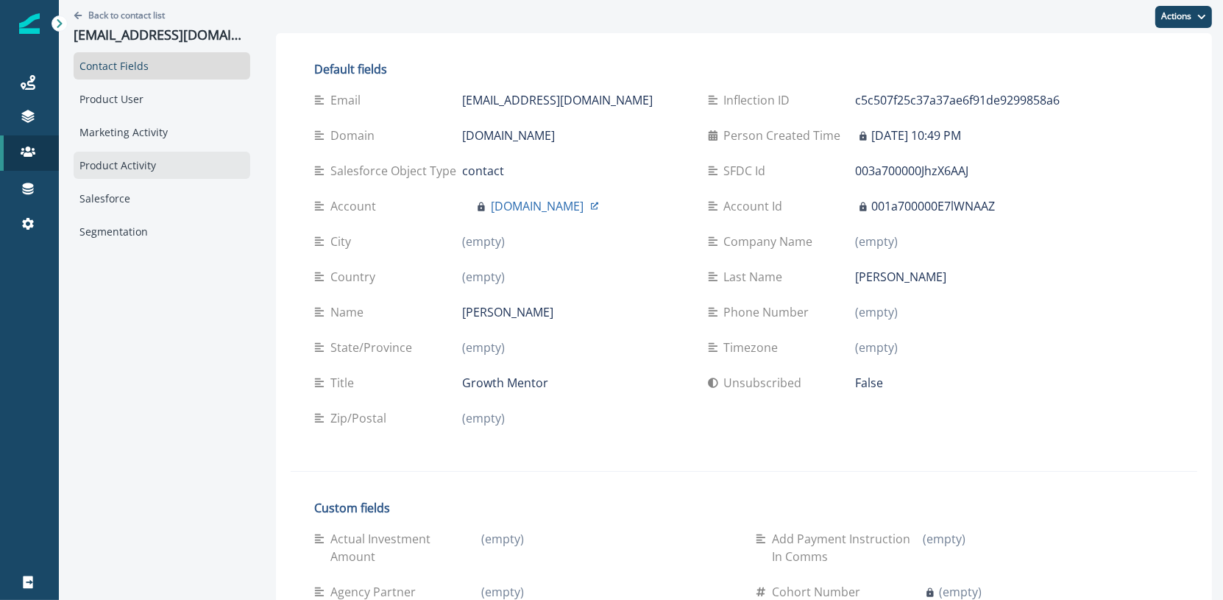
click at [197, 158] on div "Product Activity" at bounding box center [162, 165] width 177 height 27
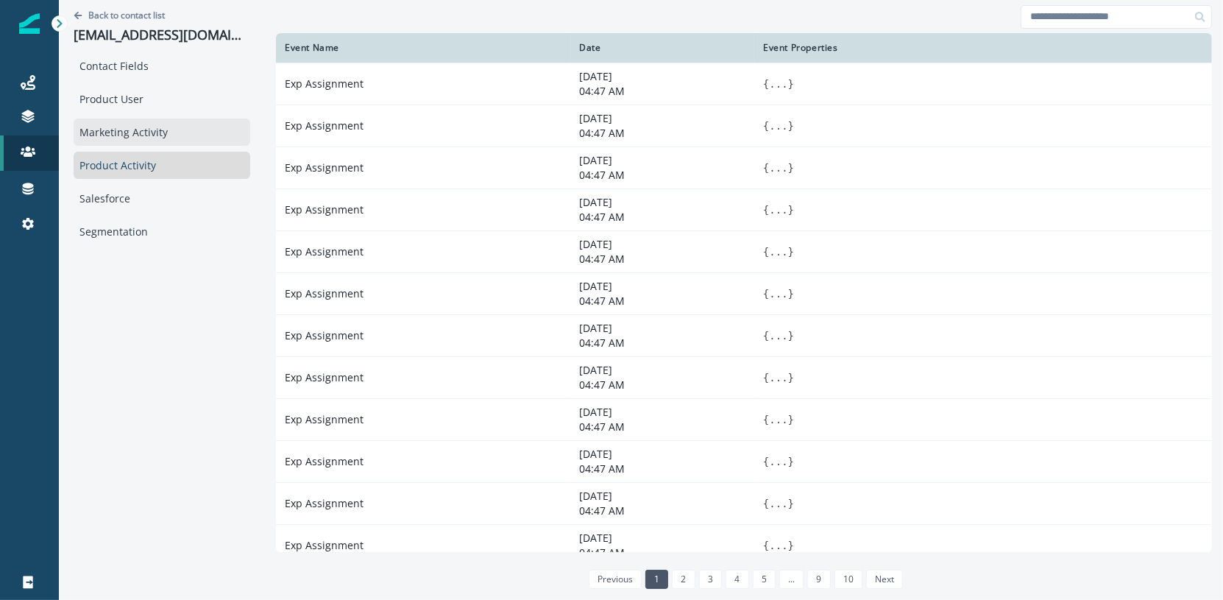
click at [179, 139] on div "Marketing Activity" at bounding box center [162, 131] width 177 height 27
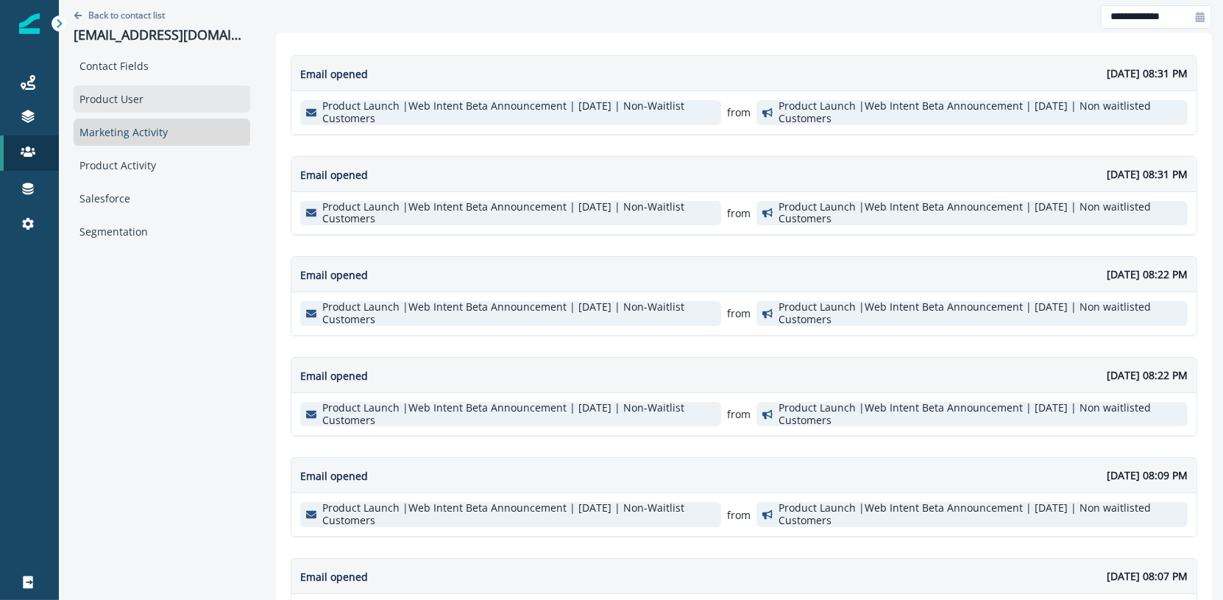
click at [174, 101] on div "Product User" at bounding box center [162, 98] width 177 height 27
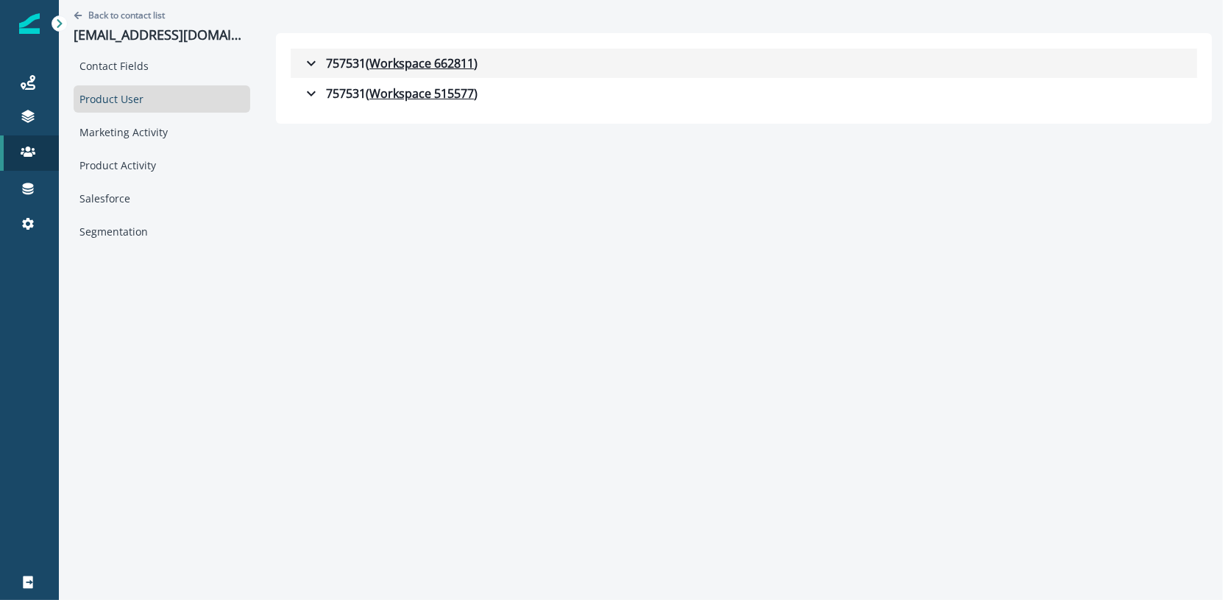
click at [327, 64] on div "757531 ( Workspace 662811 )" at bounding box center [389, 63] width 175 height 18
